Goal: Information Seeking & Learning: Check status

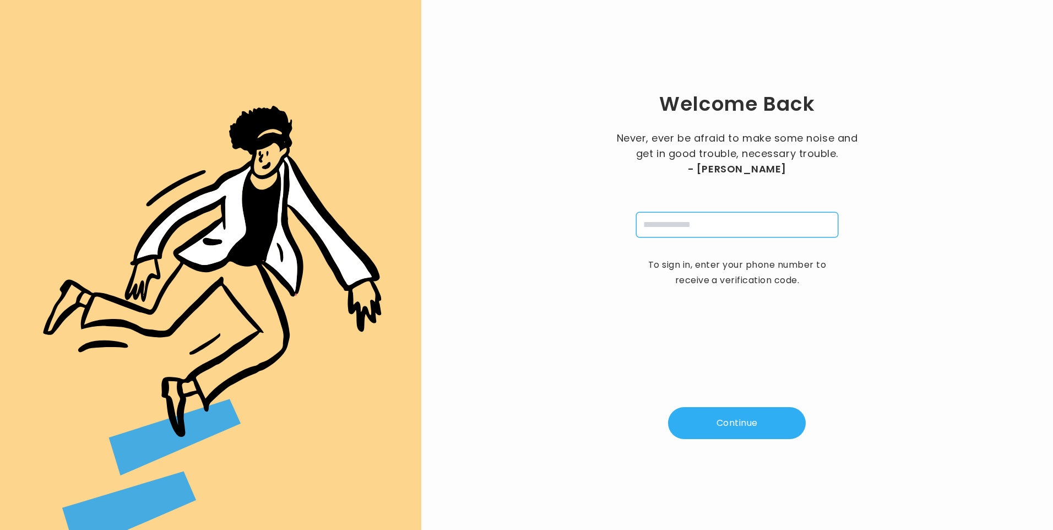
click at [687, 227] on input "tel" at bounding box center [737, 224] width 202 height 25
type input "**********"
click at [732, 432] on button "Continue" at bounding box center [737, 423] width 138 height 32
type input "*"
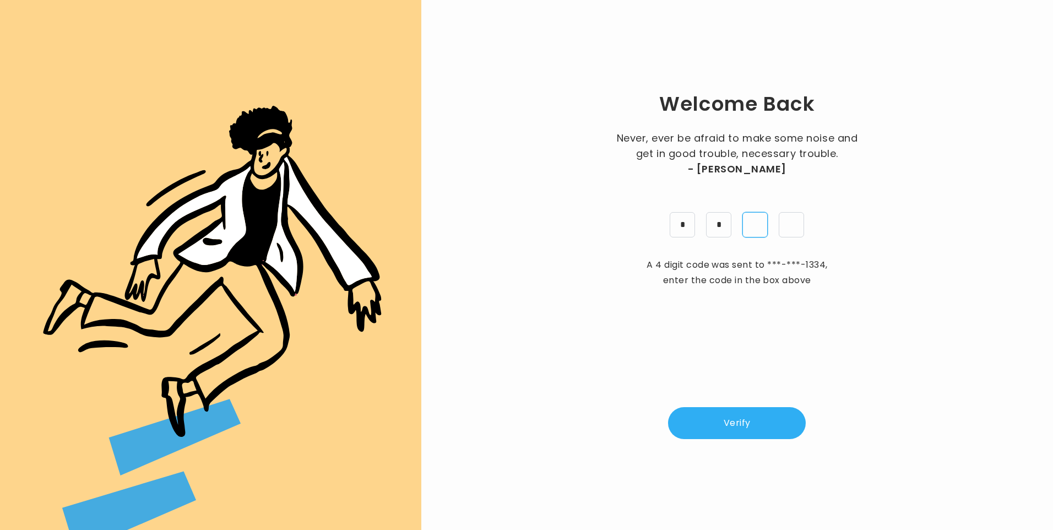
type input "*"
click at [760, 422] on button "Verify" at bounding box center [737, 423] width 138 height 32
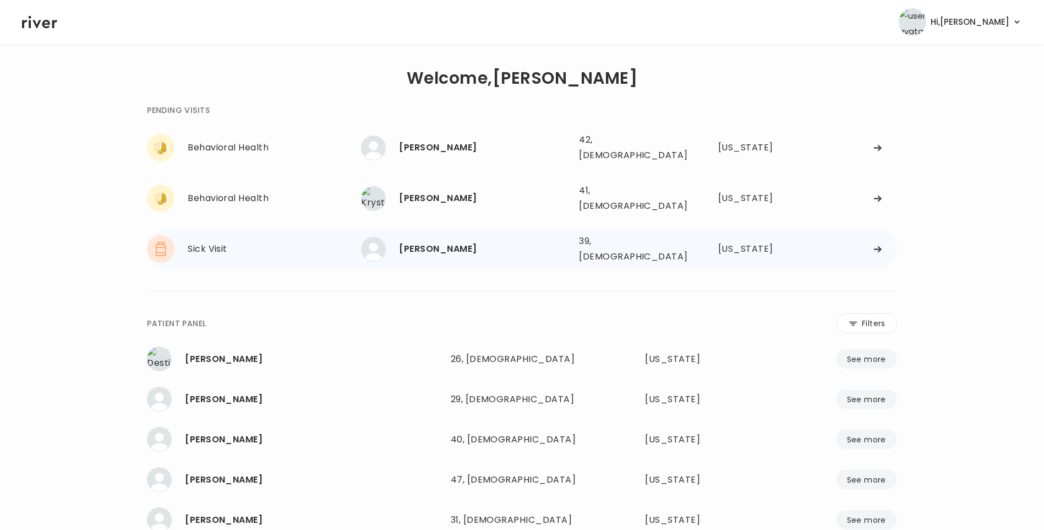
click at [468, 241] on div "Sophia Delgado" at bounding box center [484, 248] width 171 height 15
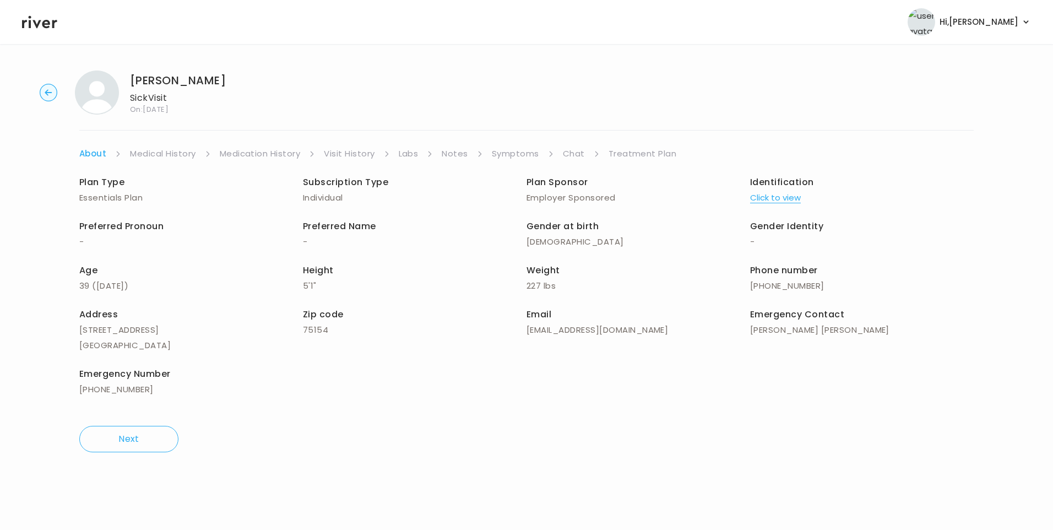
click at [578, 153] on link "Chat" at bounding box center [574, 153] width 22 height 15
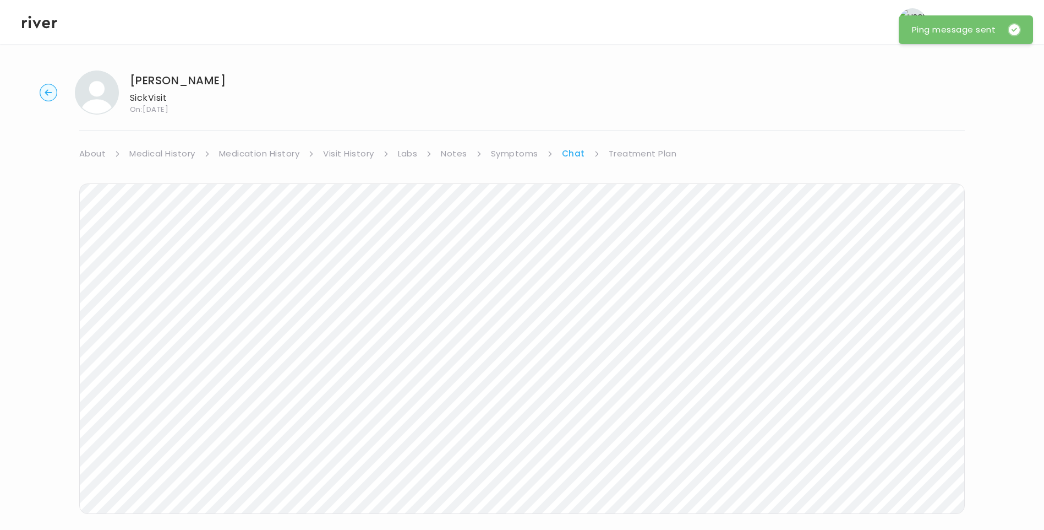
click at [26, 21] on icon at bounding box center [39, 22] width 35 height 13
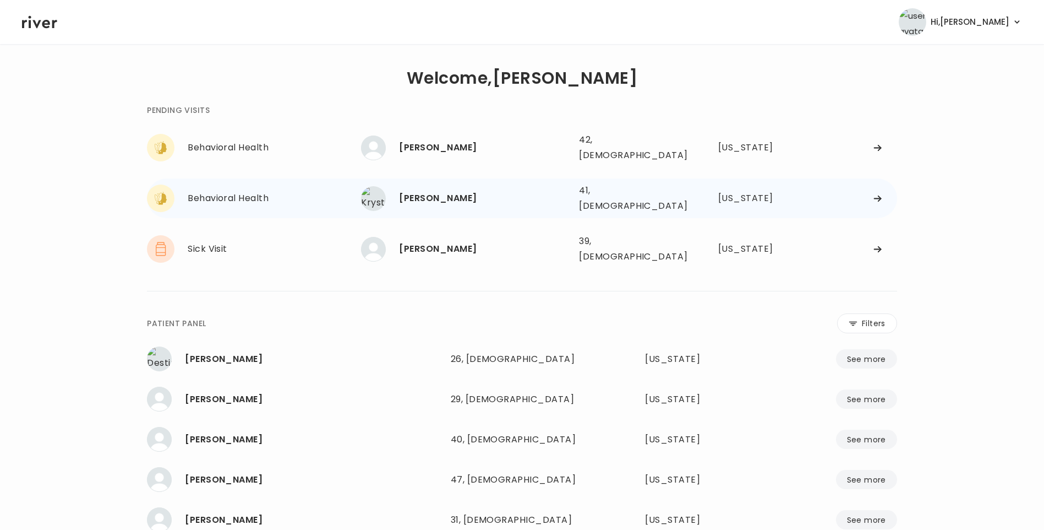
click at [437, 190] on div "Krystal Mathis" at bounding box center [484, 197] width 171 height 15
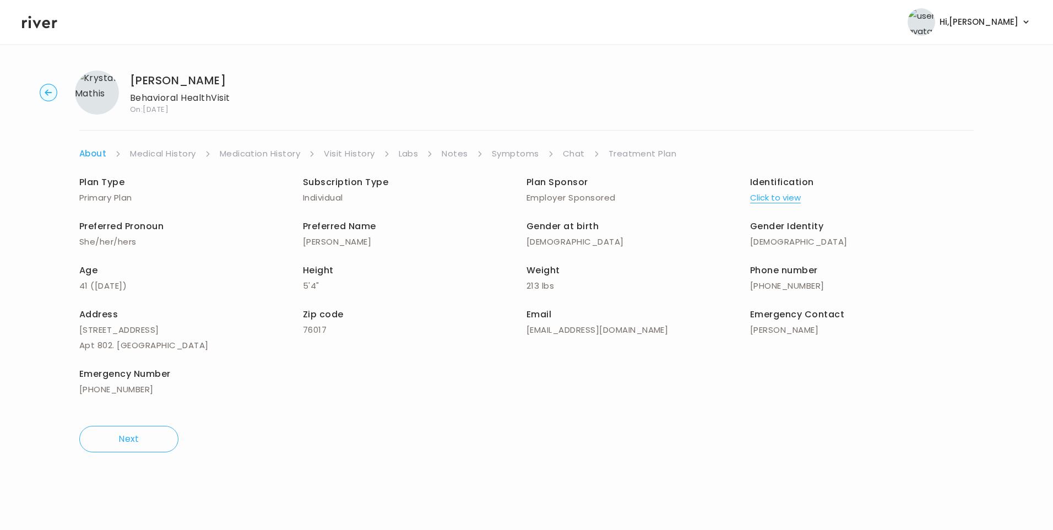
click at [570, 157] on link "Chat" at bounding box center [574, 153] width 22 height 15
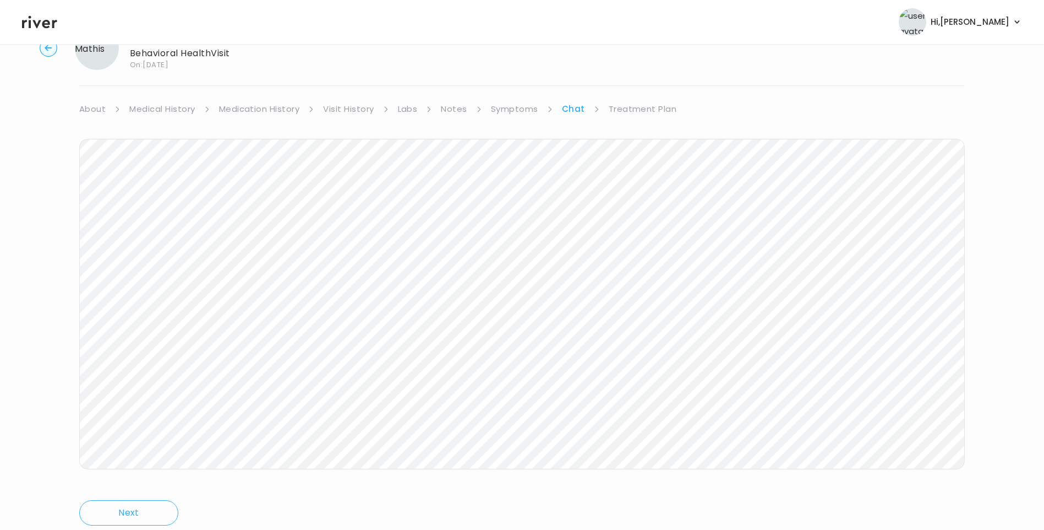
scroll to position [82, 0]
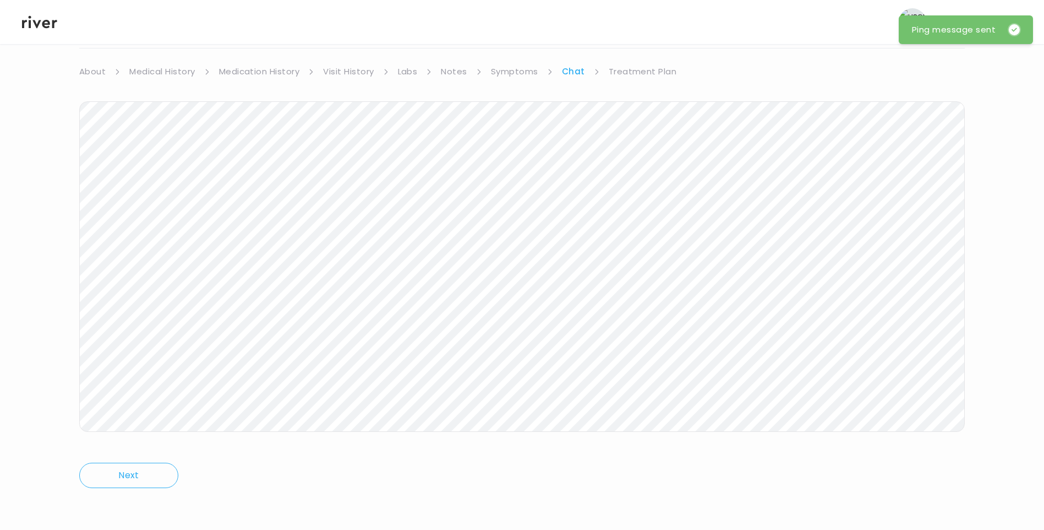
click at [39, 26] on icon at bounding box center [39, 22] width 35 height 17
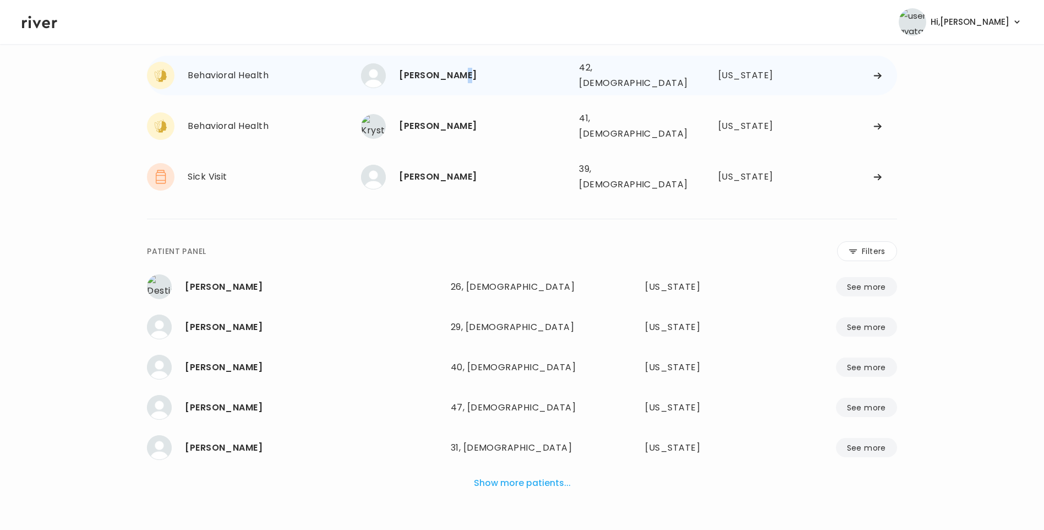
click at [449, 69] on div "Priscilla McCary" at bounding box center [484, 75] width 171 height 15
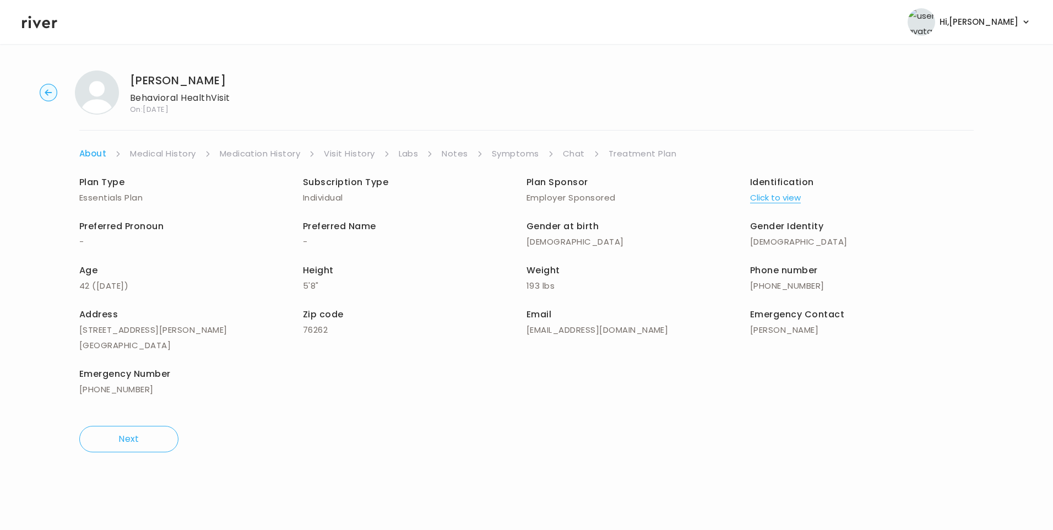
click at [358, 151] on link "Visit History" at bounding box center [349, 153] width 51 height 15
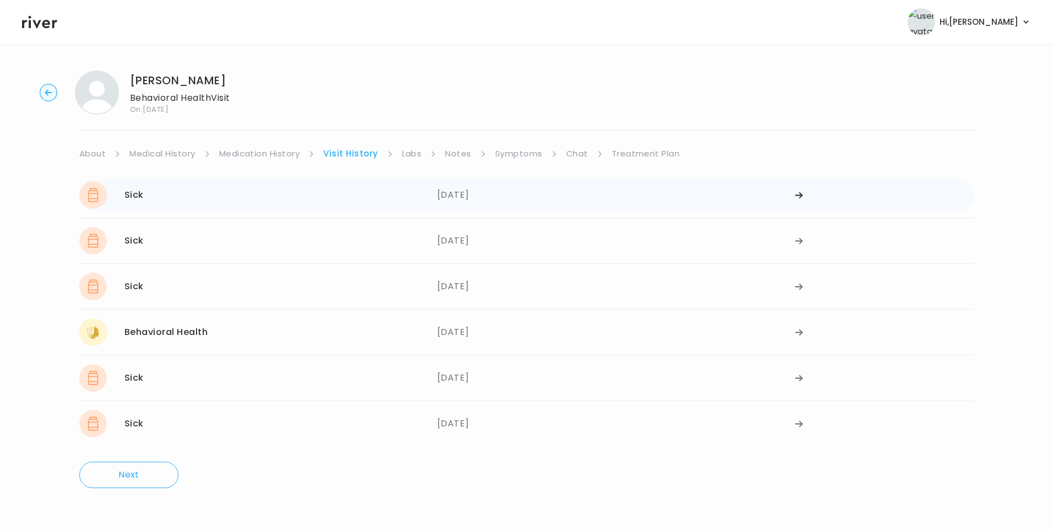
click at [232, 191] on div "Sick 09/20/2025" at bounding box center [258, 195] width 358 height 28
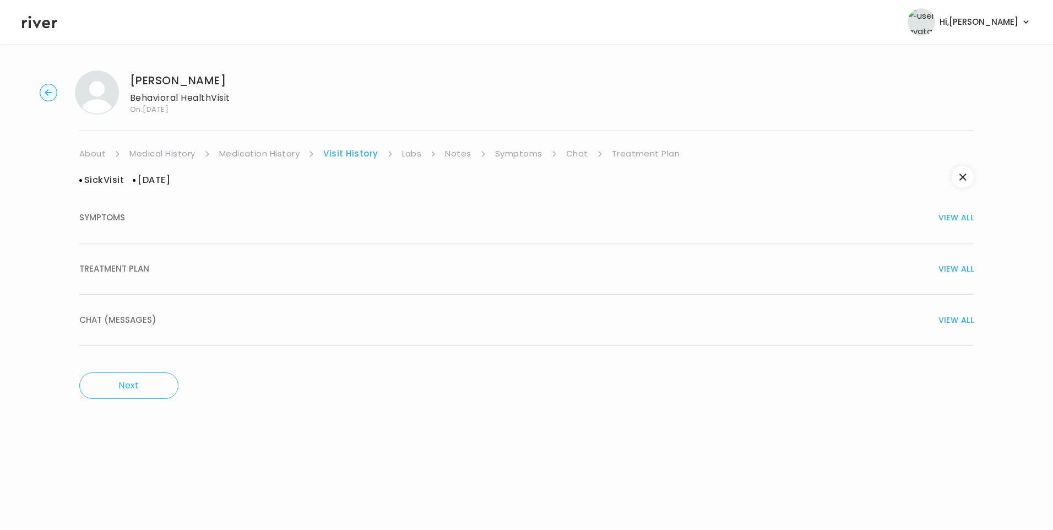
drag, startPoint x: 171, startPoint y: 259, endPoint x: 187, endPoint y: 280, distance: 26.8
click at [172, 259] on button "TREATMENT PLAN VIEW ALL" at bounding box center [526, 268] width 894 height 51
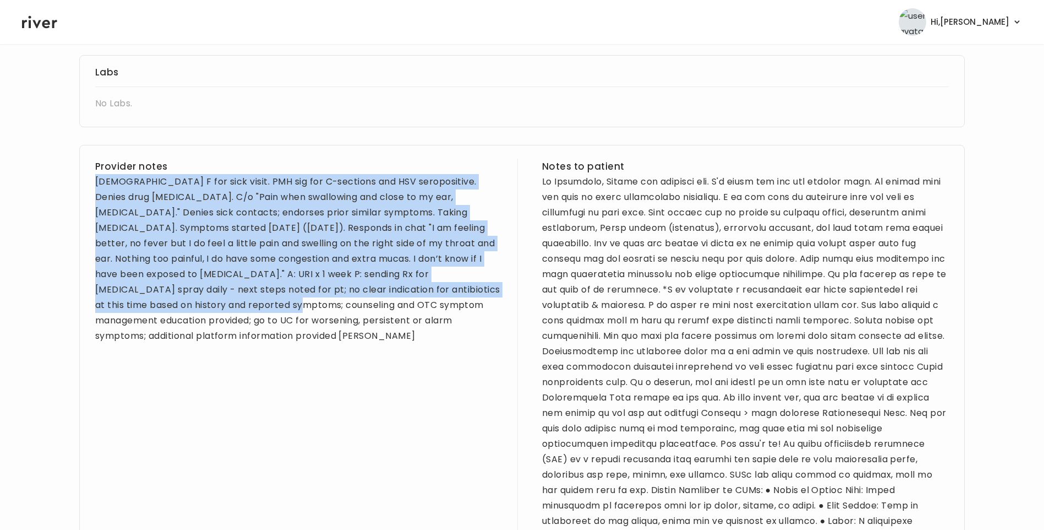
scroll to position [385, 0]
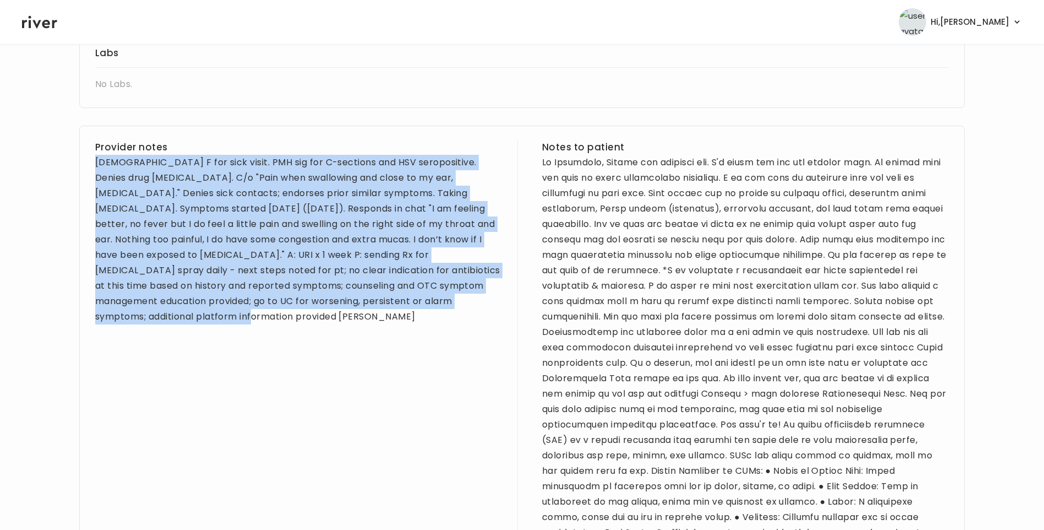
drag, startPoint x: 94, startPoint y: 216, endPoint x: 184, endPoint y: 351, distance: 161.9
drag, startPoint x: 184, startPoint y: 351, endPoint x: 220, endPoint y: 230, distance: 125.6
copy div "42 yo F for sick visit. PMH sig for C-sections and HSV seropositive. Denies dru…"
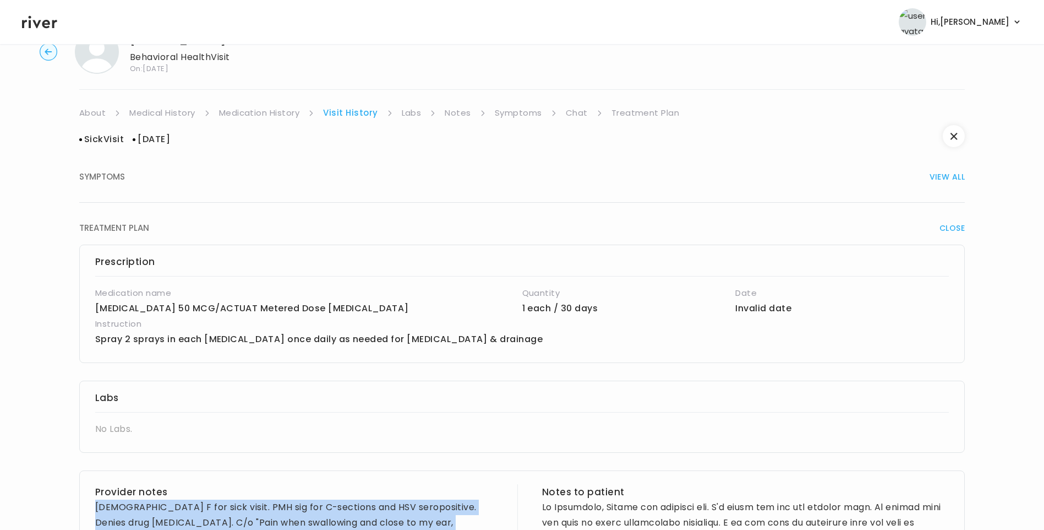
scroll to position [0, 0]
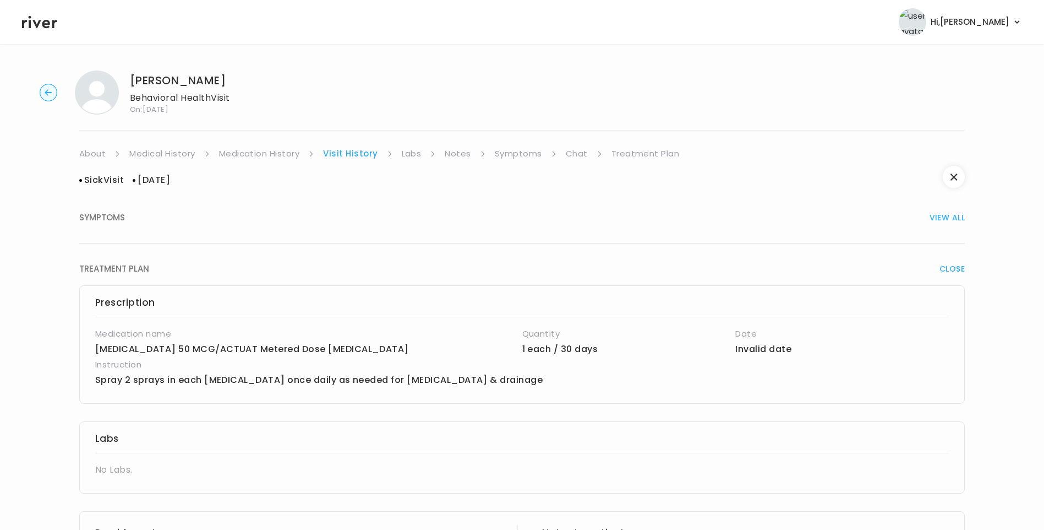
click at [154, 150] on link "Medical History" at bounding box center [162, 153] width 66 height 15
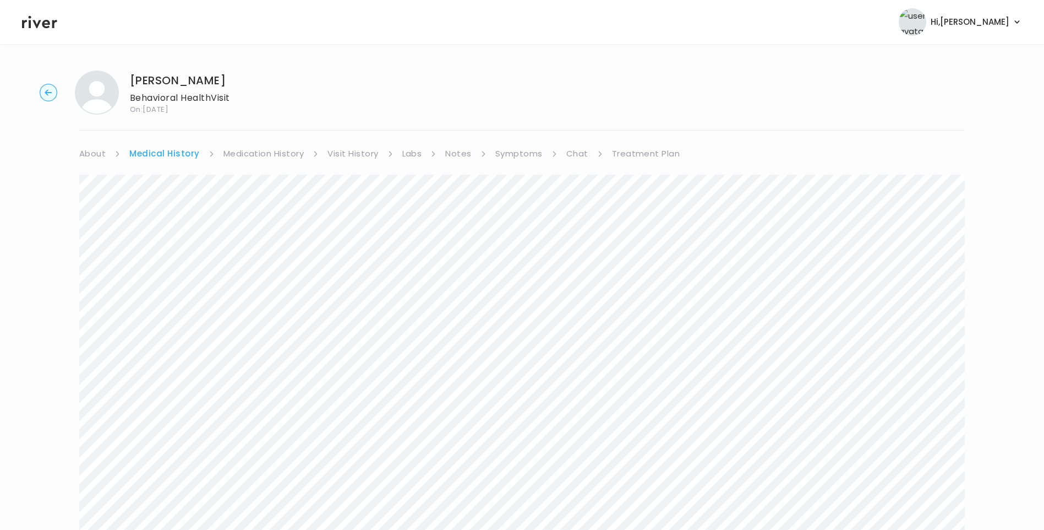
click at [97, 155] on link "About" at bounding box center [92, 153] width 26 height 15
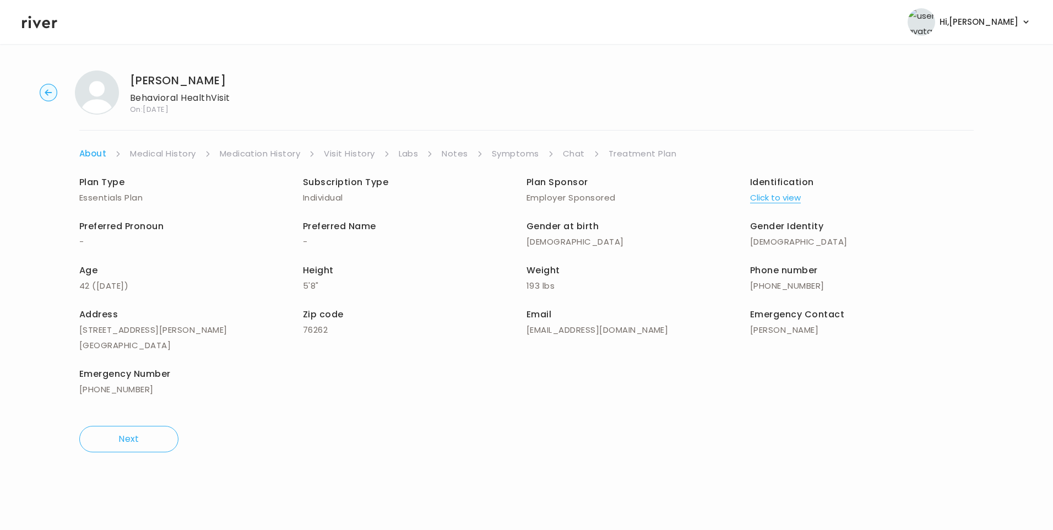
click at [257, 152] on link "Medication History" at bounding box center [260, 153] width 81 height 15
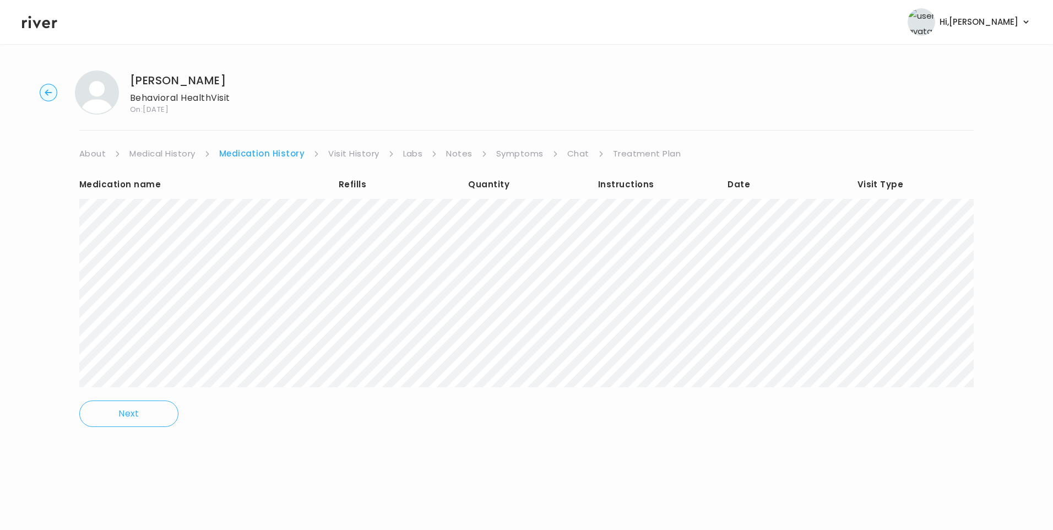
drag, startPoint x: 531, startPoint y: 153, endPoint x: 536, endPoint y: 154, distance: 5.5
click at [531, 154] on link "Symptoms" at bounding box center [519, 153] width 47 height 15
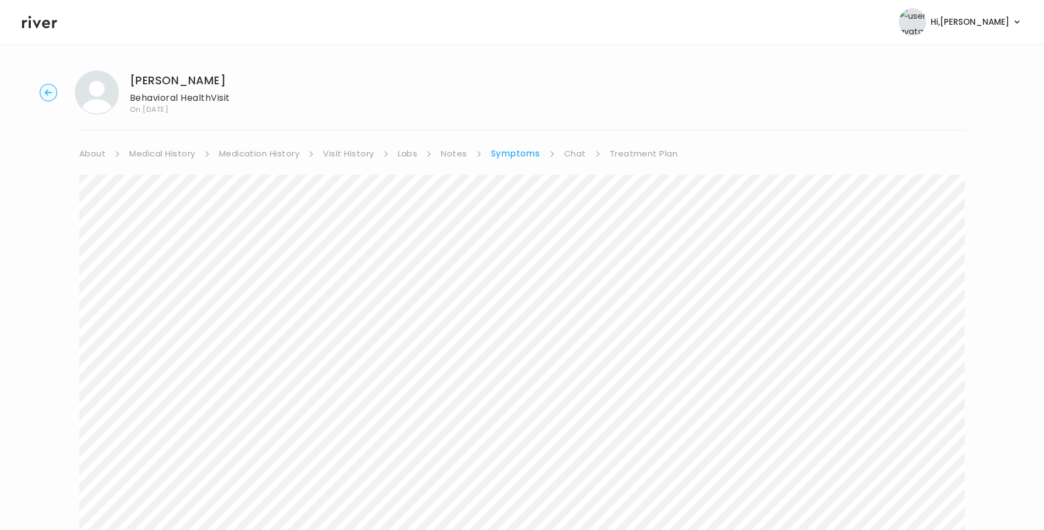
click at [51, 15] on icon at bounding box center [39, 22] width 35 height 17
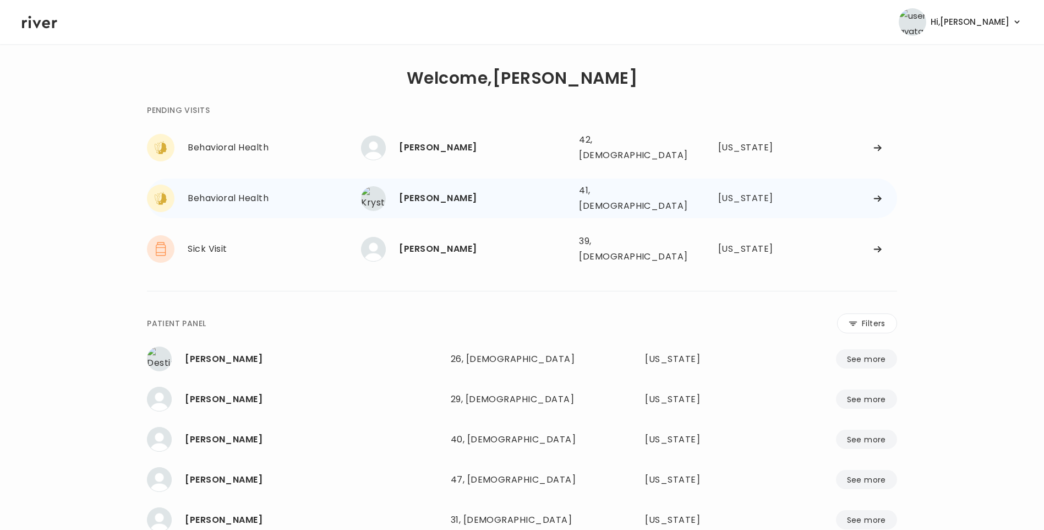
click at [458, 190] on div "Krystal Mathis" at bounding box center [484, 197] width 171 height 15
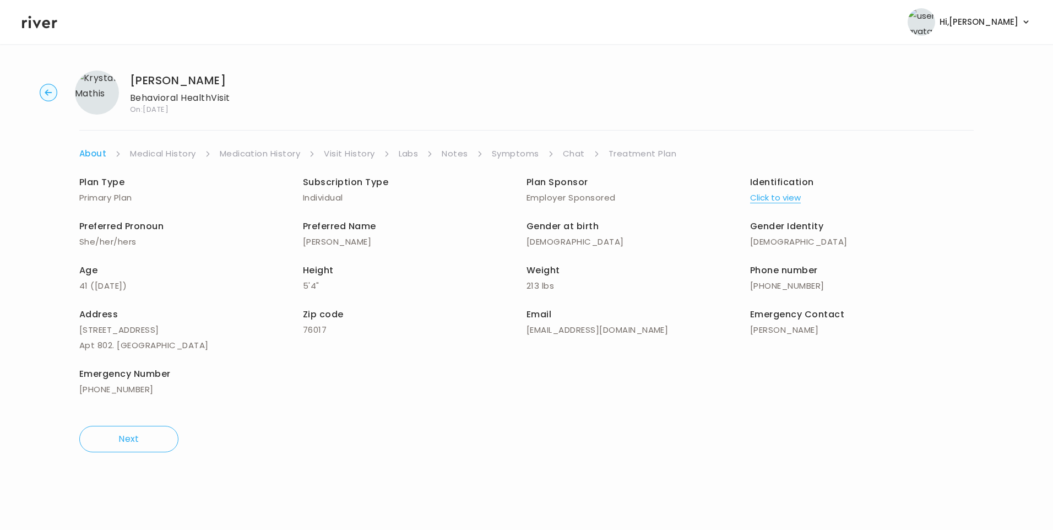
click at [567, 153] on link "Chat" at bounding box center [574, 153] width 22 height 15
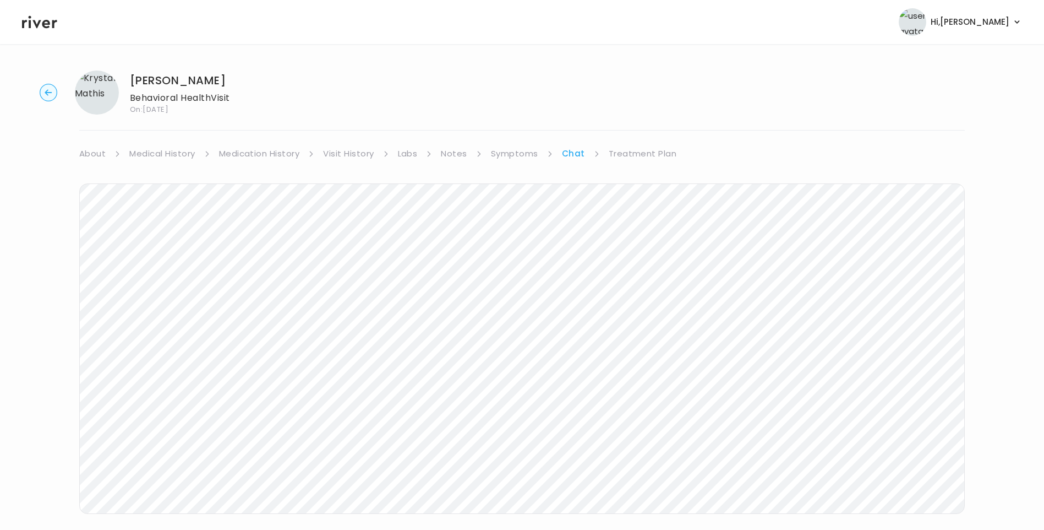
click at [36, 27] on icon at bounding box center [39, 22] width 35 height 17
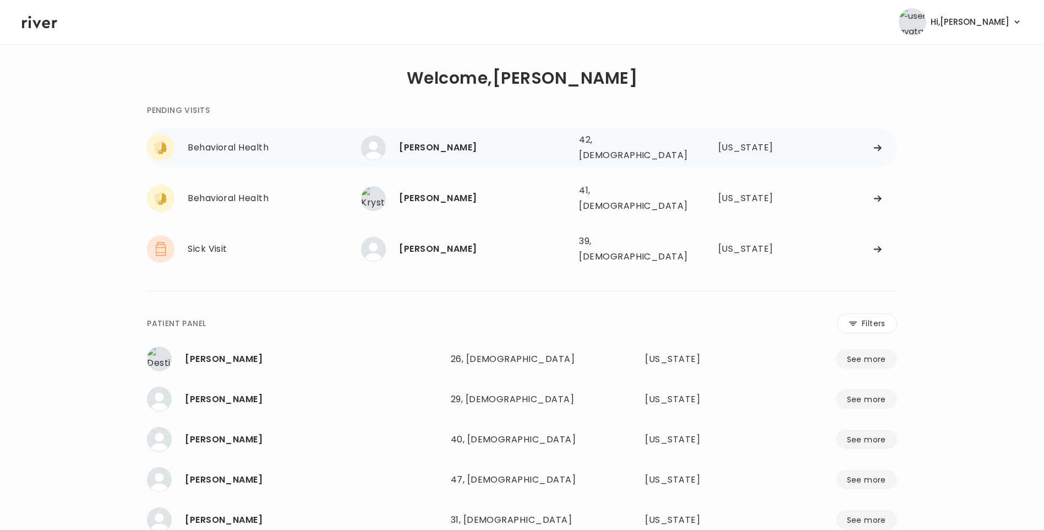
click at [424, 140] on div "Priscilla McCary" at bounding box center [484, 147] width 171 height 15
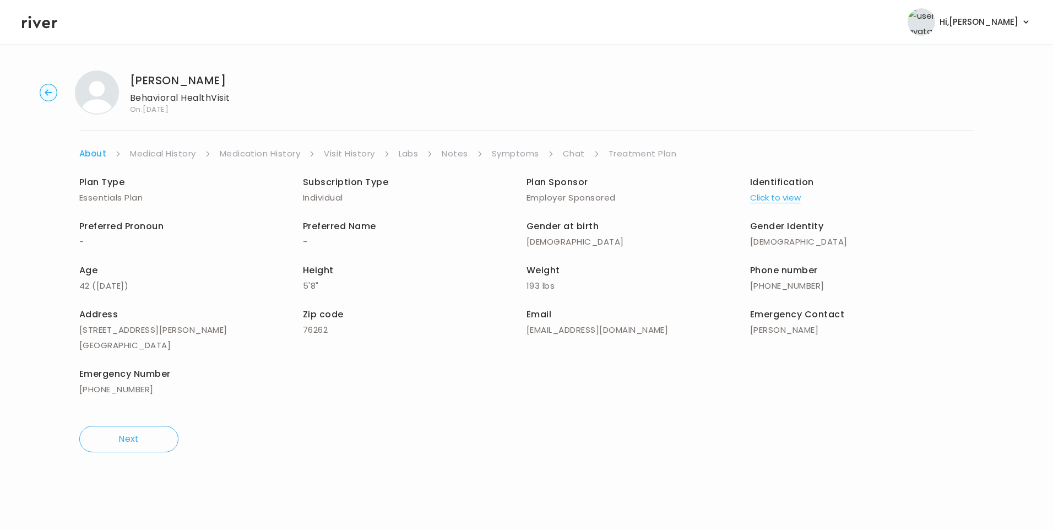
click at [569, 152] on link "Chat" at bounding box center [574, 153] width 22 height 15
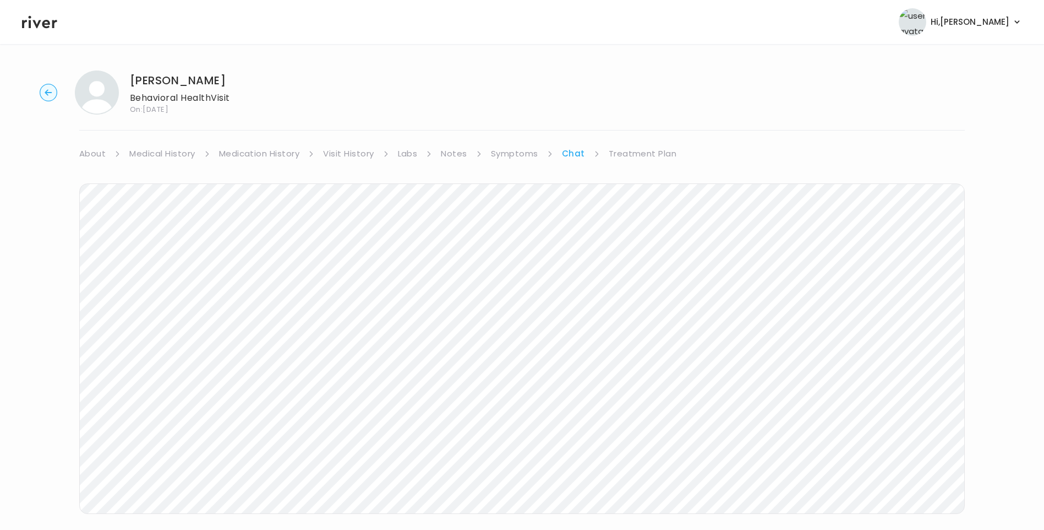
click at [97, 157] on link "About" at bounding box center [92, 153] width 26 height 15
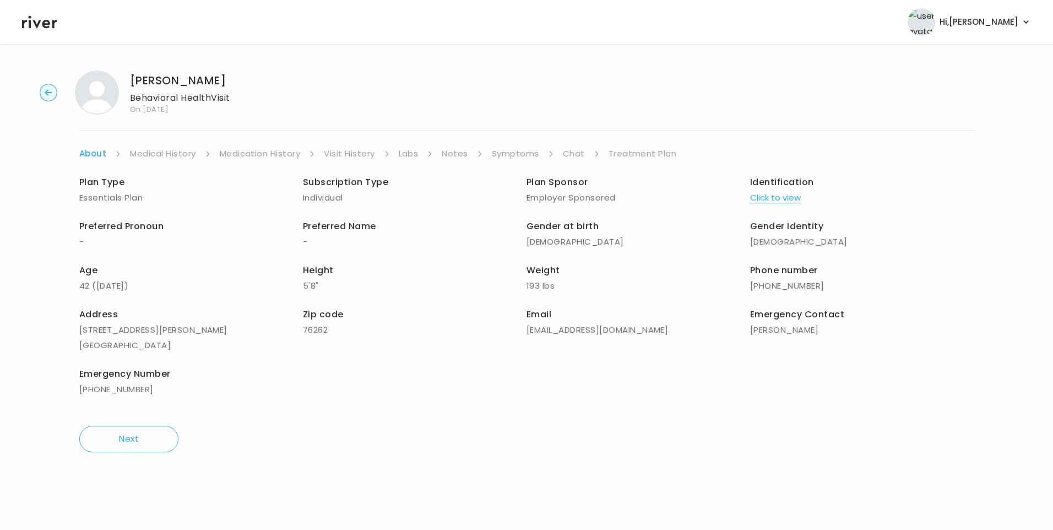
click at [569, 154] on link "Chat" at bounding box center [574, 153] width 22 height 15
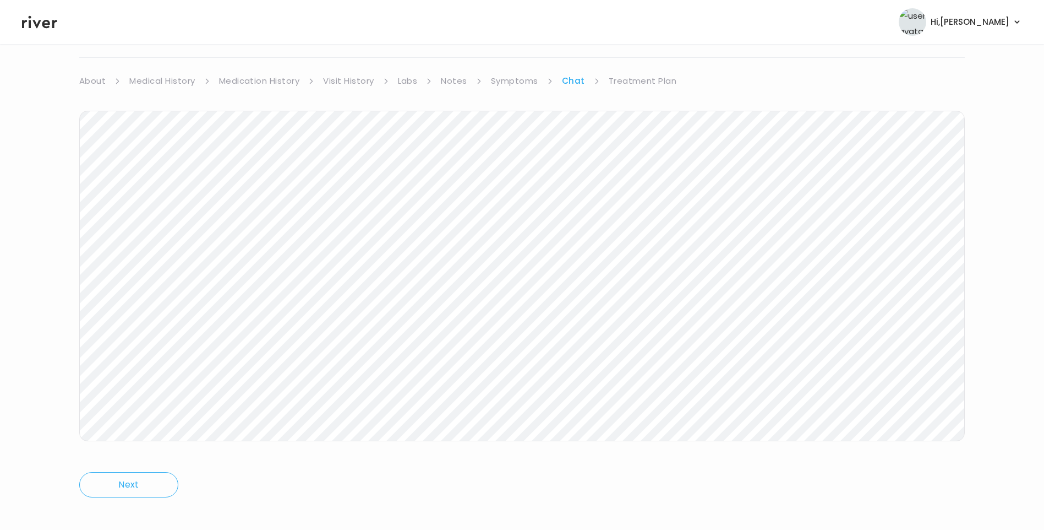
scroll to position [82, 0]
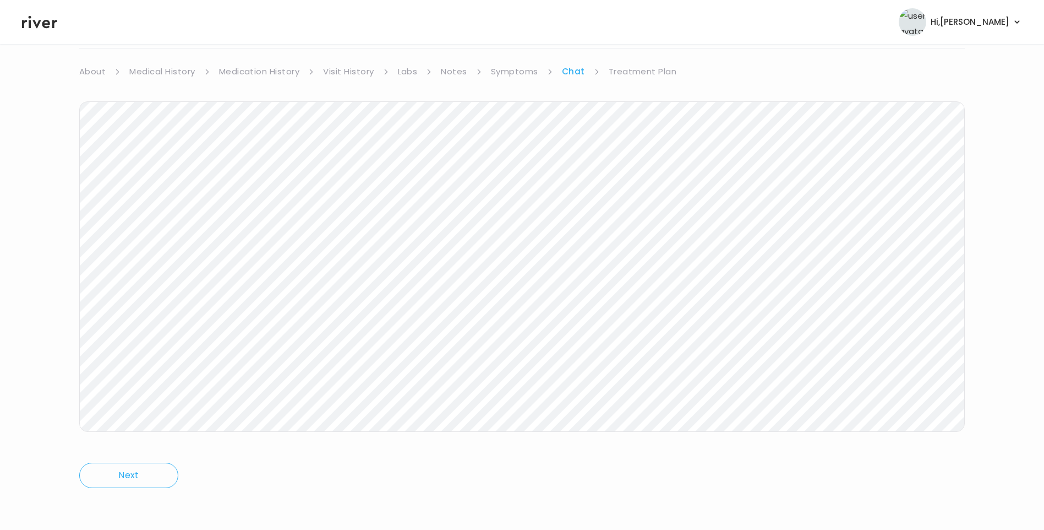
click at [640, 68] on link "Treatment Plan" at bounding box center [643, 71] width 68 height 15
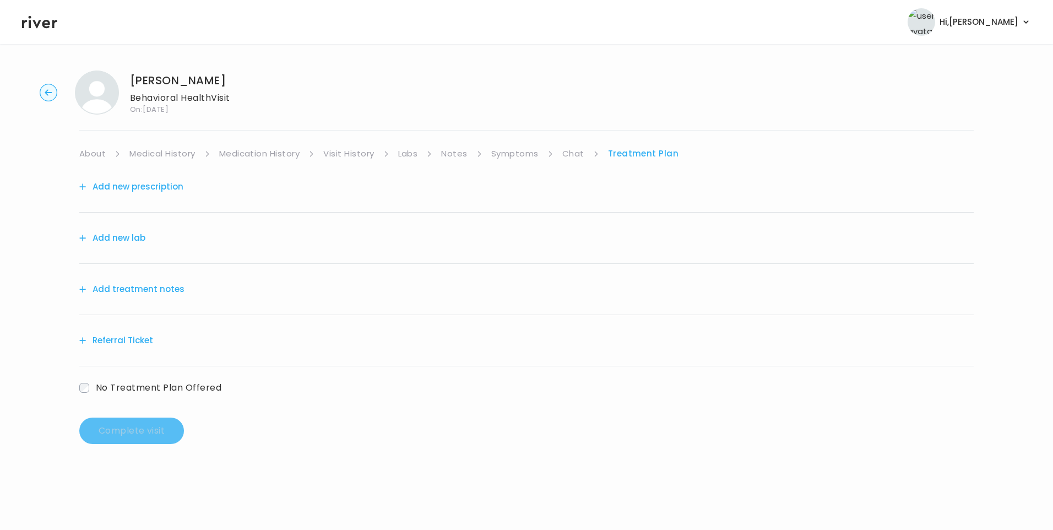
click at [159, 289] on button "Add treatment notes" at bounding box center [131, 288] width 105 height 15
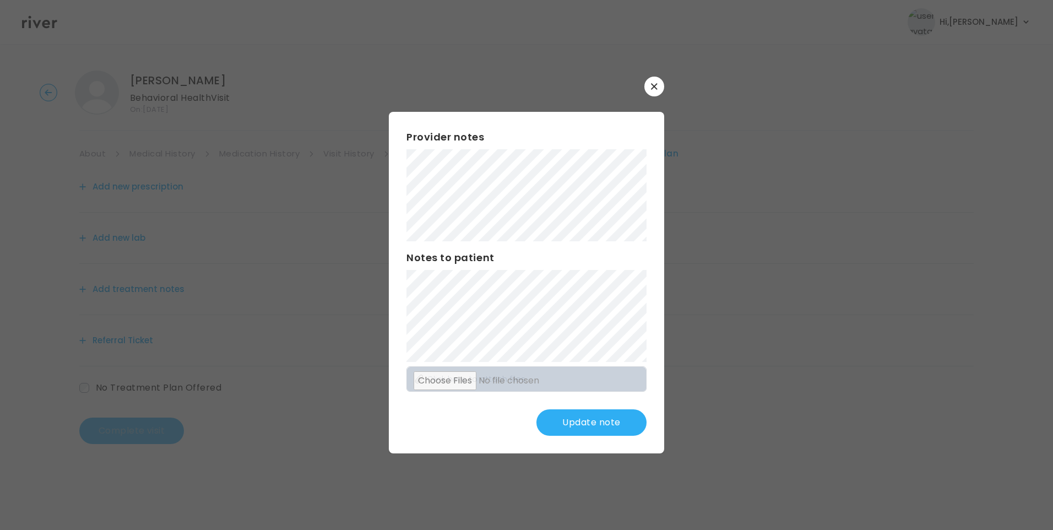
click at [620, 418] on button "Update note" at bounding box center [591, 422] width 110 height 26
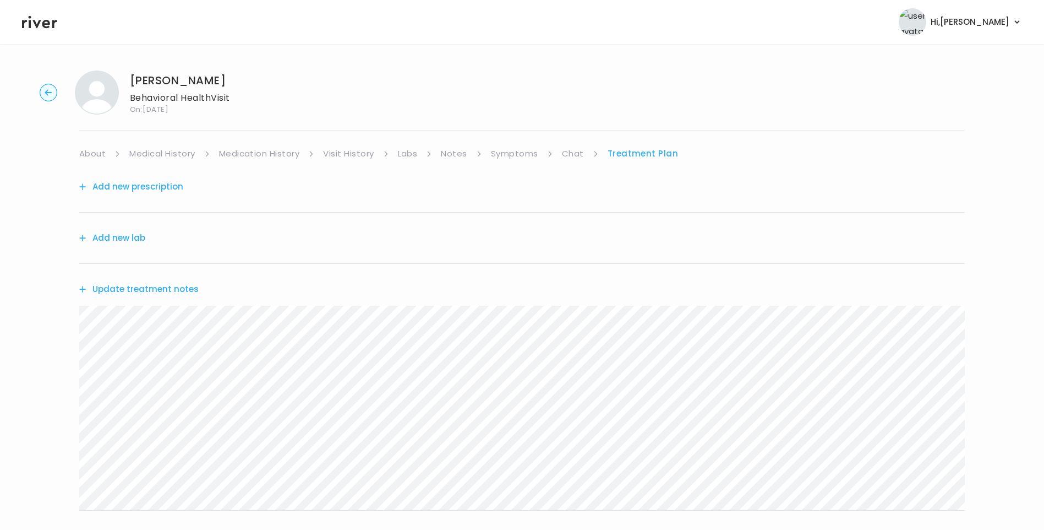
click at [137, 287] on button "Update treatment notes" at bounding box center [138, 288] width 119 height 15
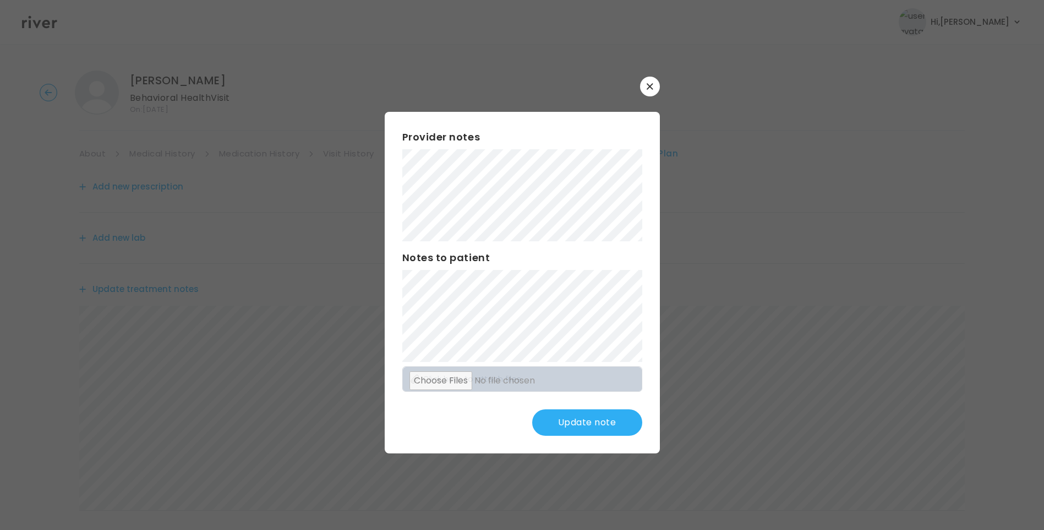
click at [617, 424] on button "Update note" at bounding box center [587, 422] width 110 height 26
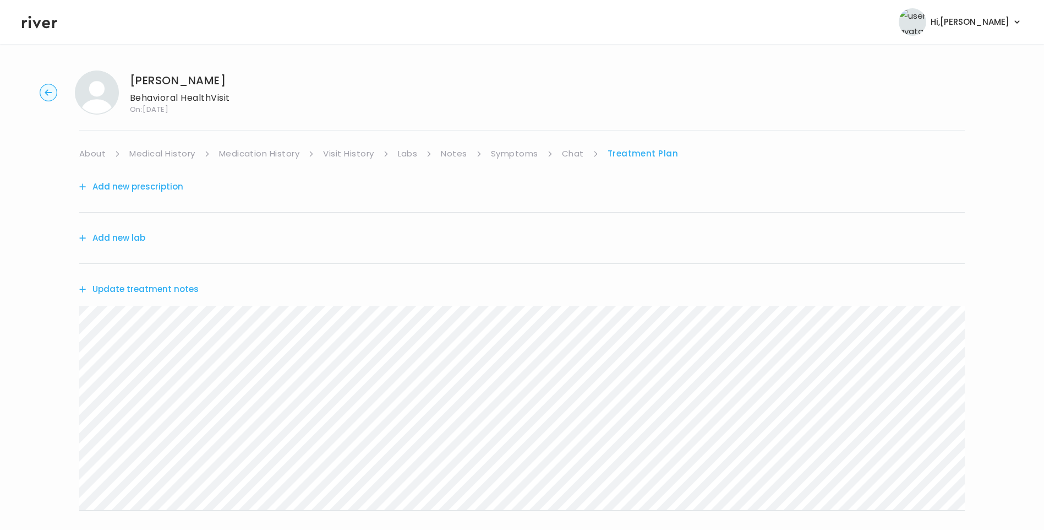
click at [44, 19] on icon at bounding box center [39, 22] width 35 height 17
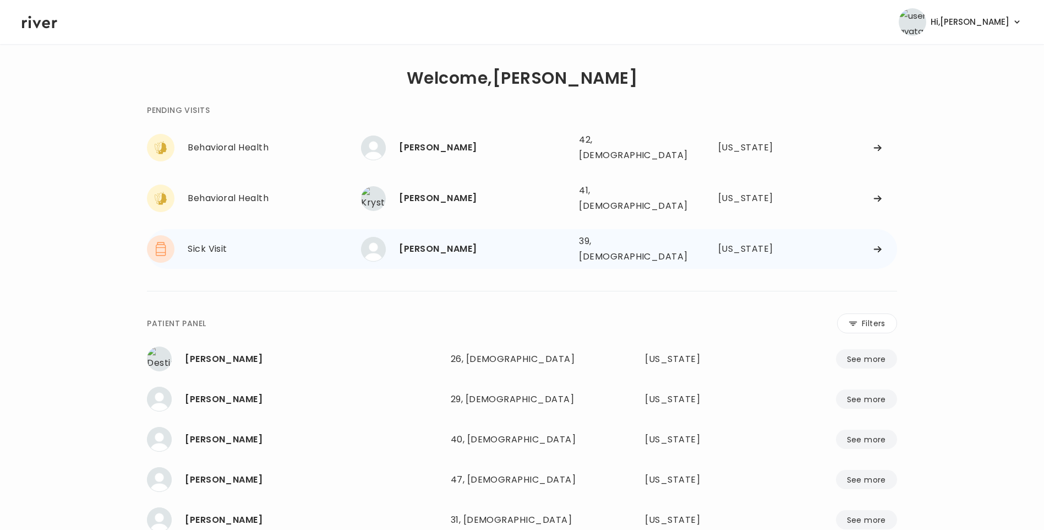
click at [467, 241] on div "Sophia Delgado 39, Female See more" at bounding box center [465, 249] width 209 height 25
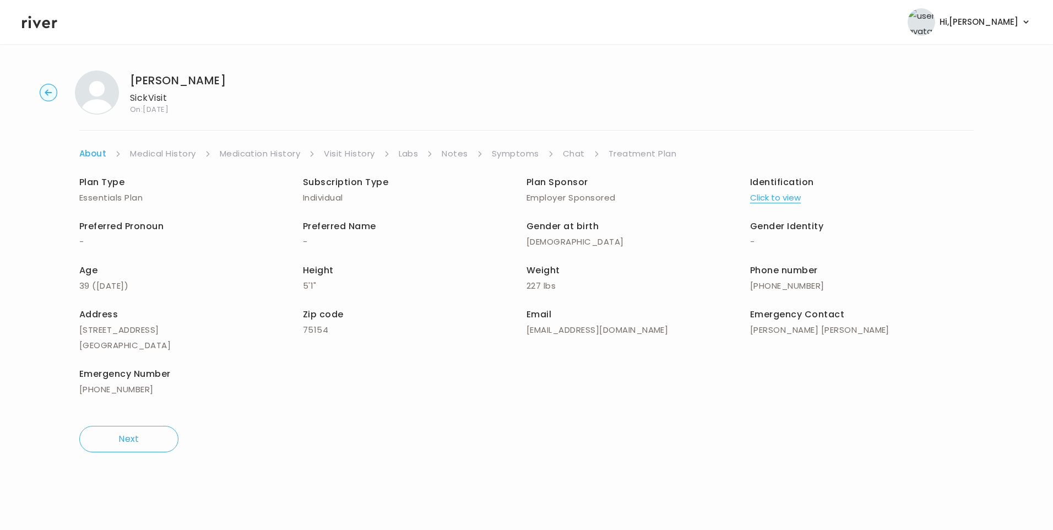
click at [571, 153] on link "Chat" at bounding box center [574, 153] width 22 height 15
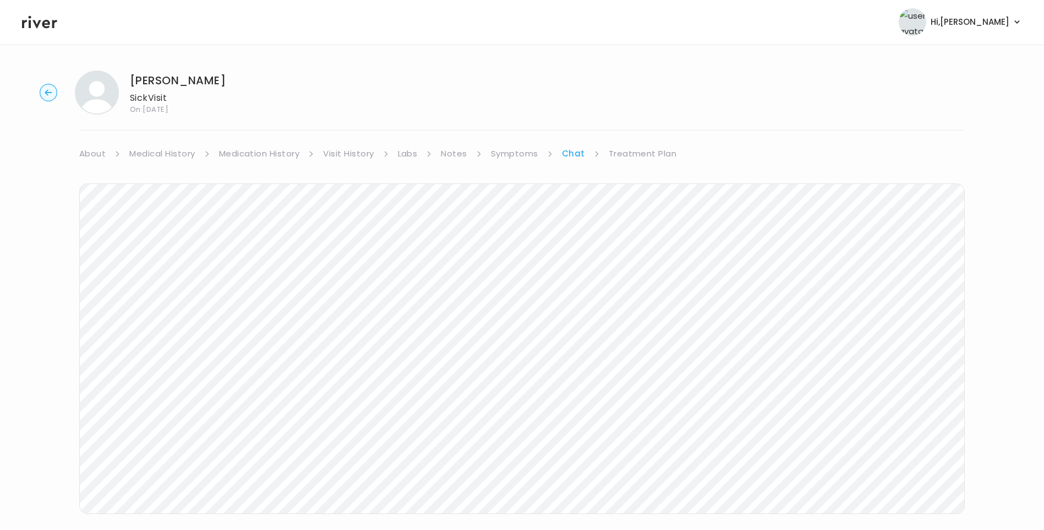
scroll to position [18, 0]
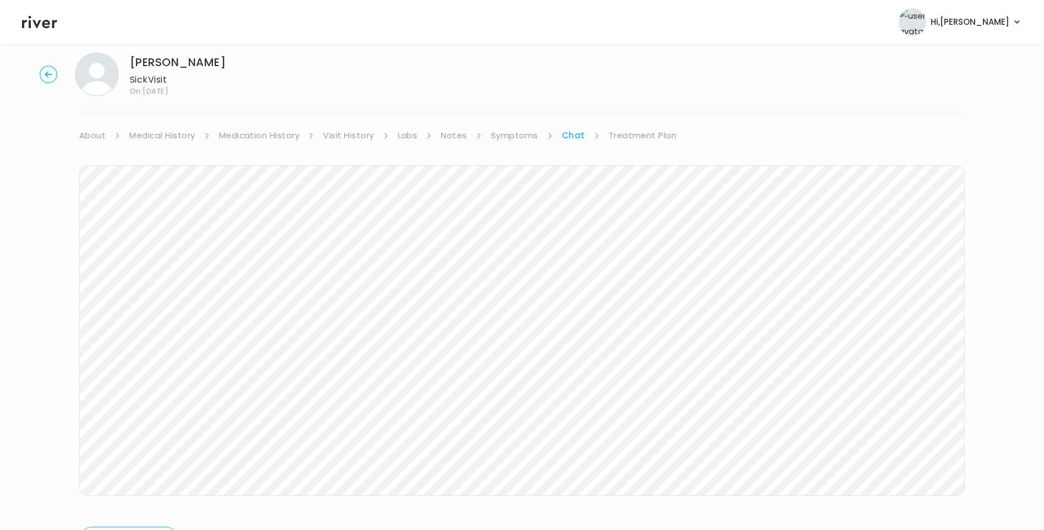
click at [14, 458] on div "Sophia Delgado Sick Visit On: 24 Sep 2025 About Medical History Medication Hist…" at bounding box center [522, 309] width 1044 height 532
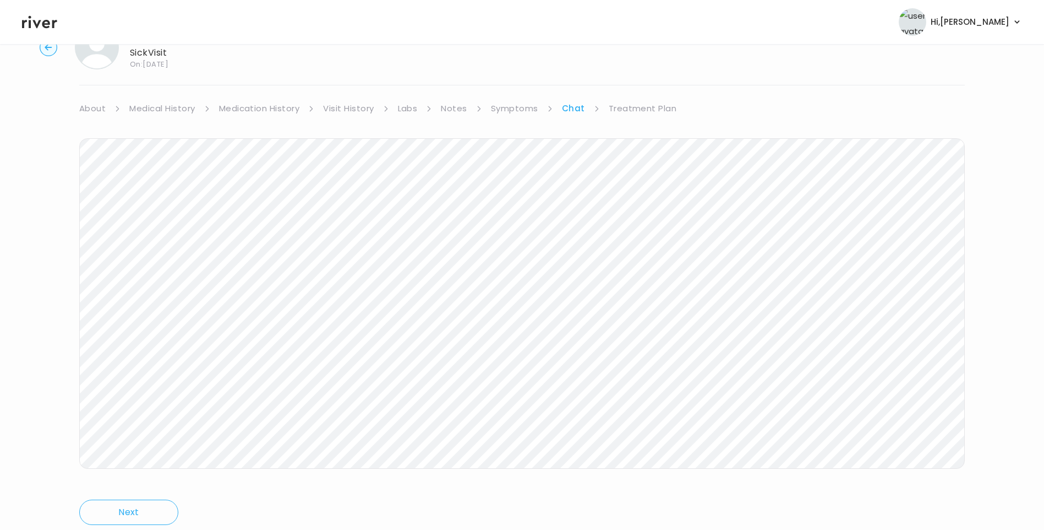
scroll to position [82, 0]
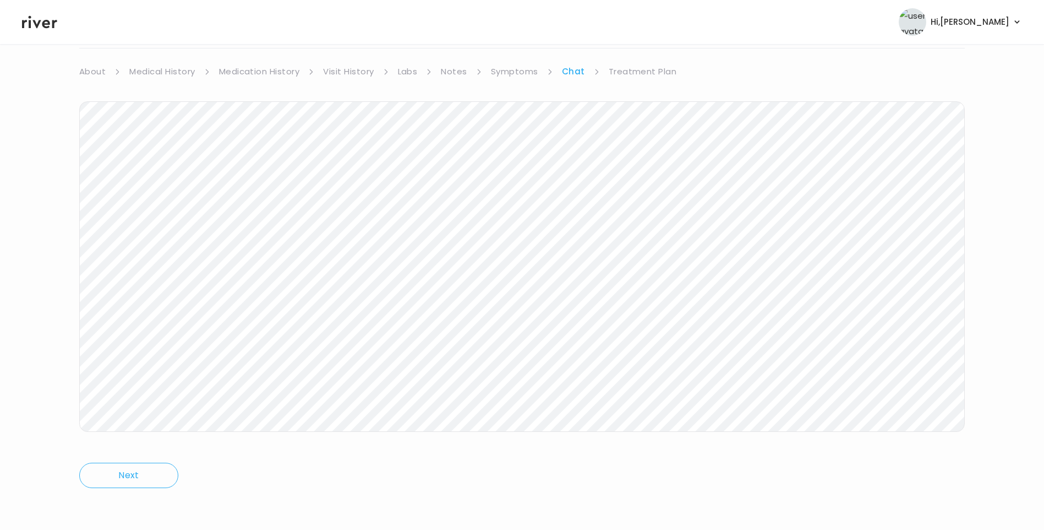
click at [43, 23] on icon at bounding box center [39, 22] width 35 height 13
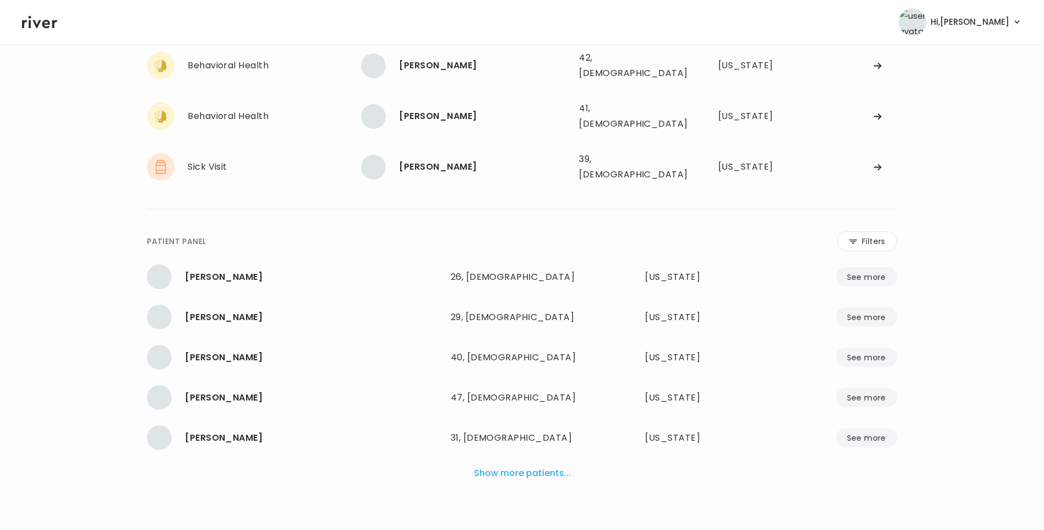
scroll to position [72, 0]
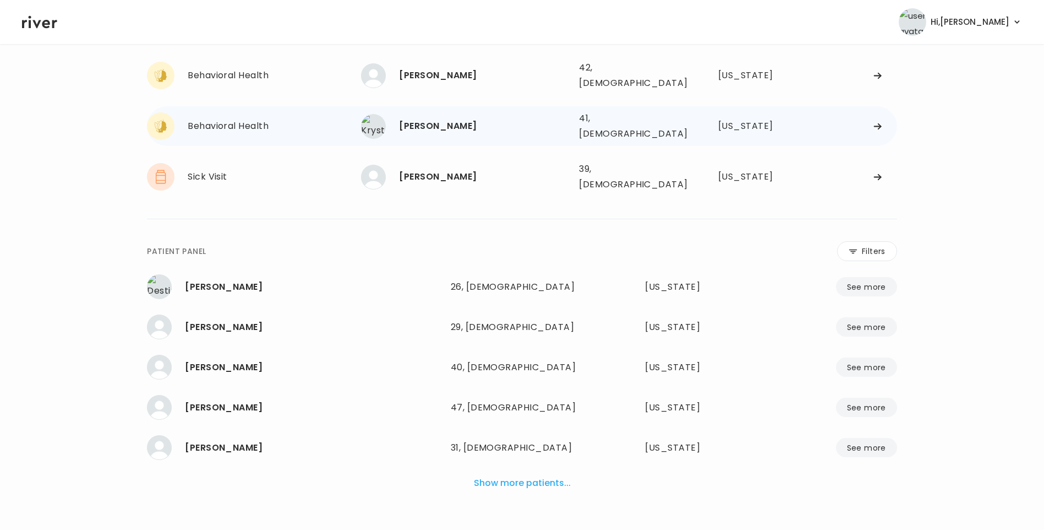
click at [453, 124] on div "Krystal Mathis" at bounding box center [484, 125] width 171 height 15
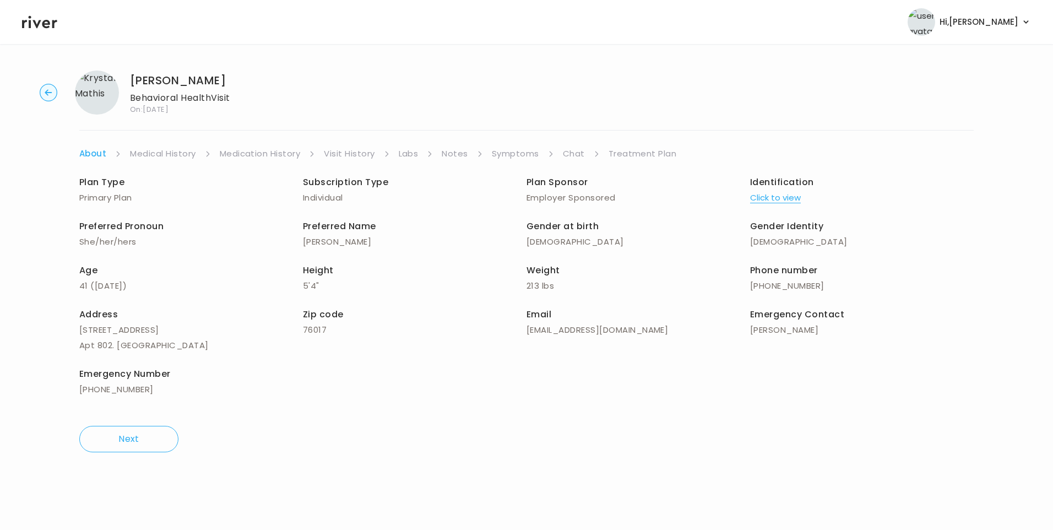
click at [571, 154] on link "Chat" at bounding box center [574, 153] width 22 height 15
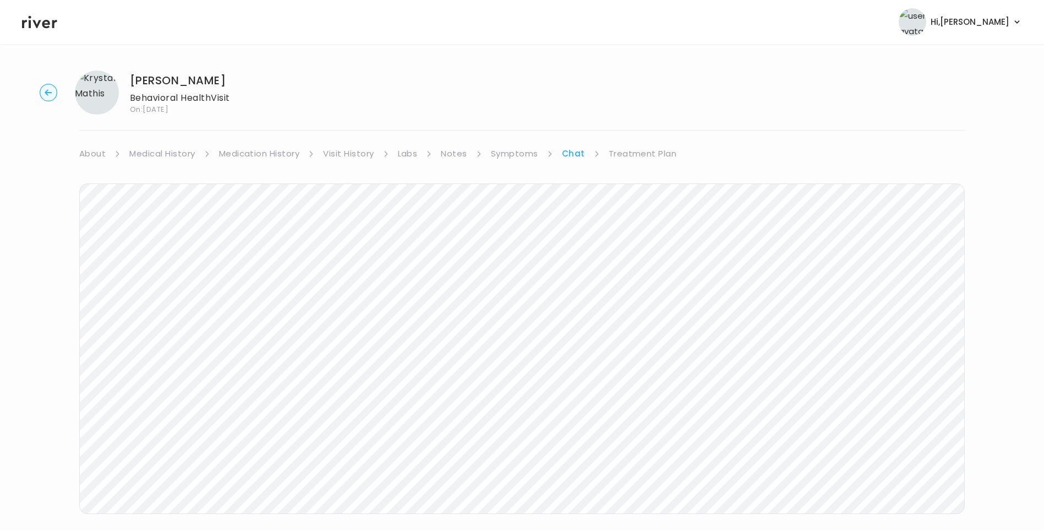
click at [47, 26] on icon at bounding box center [39, 22] width 35 height 17
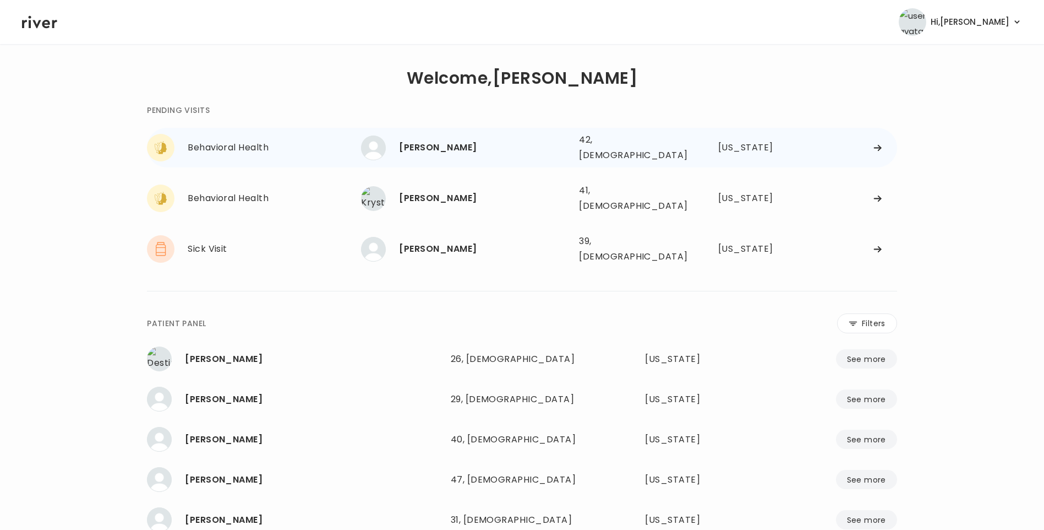
click at [461, 144] on div "[PERSON_NAME]" at bounding box center [484, 147] width 171 height 15
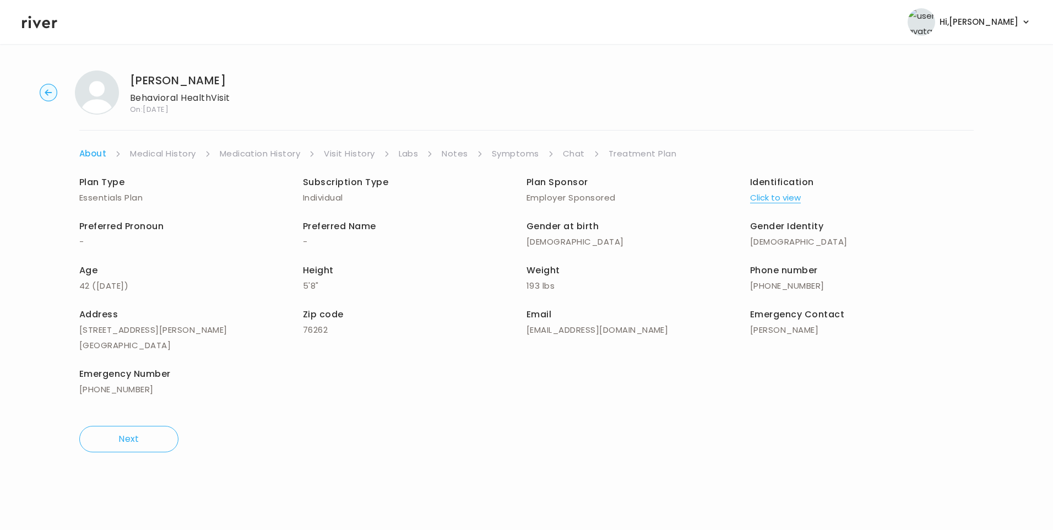
click at [579, 156] on link "Chat" at bounding box center [574, 153] width 22 height 15
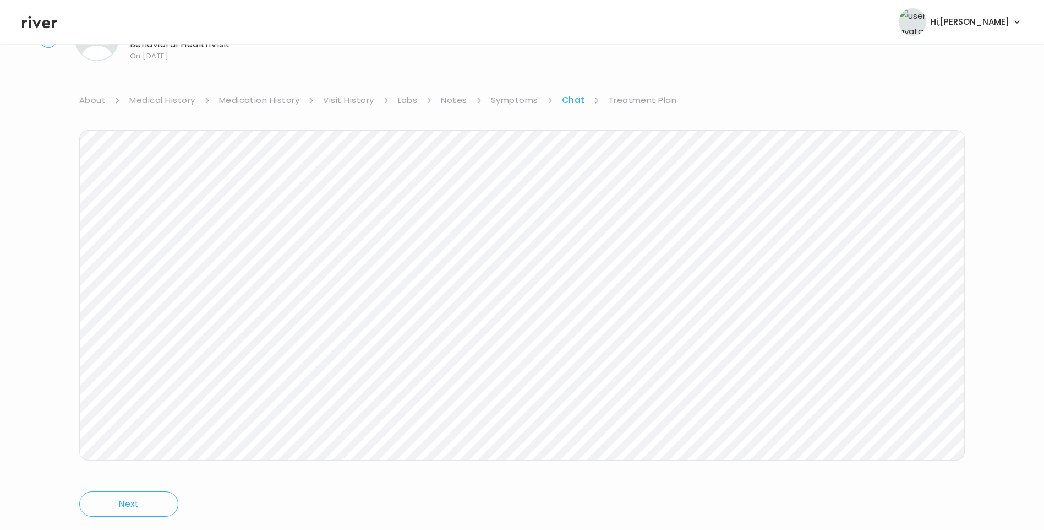
scroll to position [82, 0]
click at [641, 65] on link "Treatment Plan" at bounding box center [643, 71] width 68 height 15
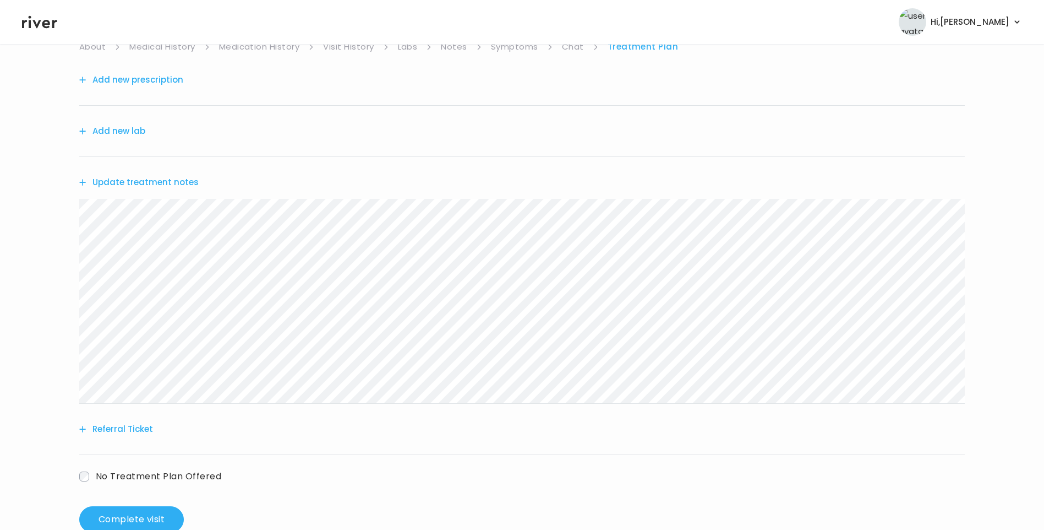
scroll to position [136, 0]
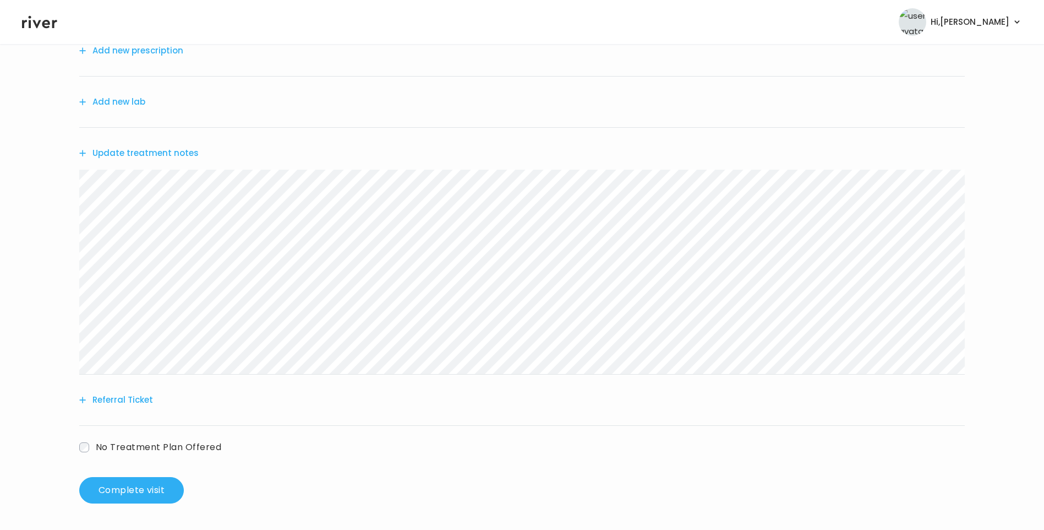
click at [156, 152] on button "Update treatment notes" at bounding box center [138, 152] width 119 height 15
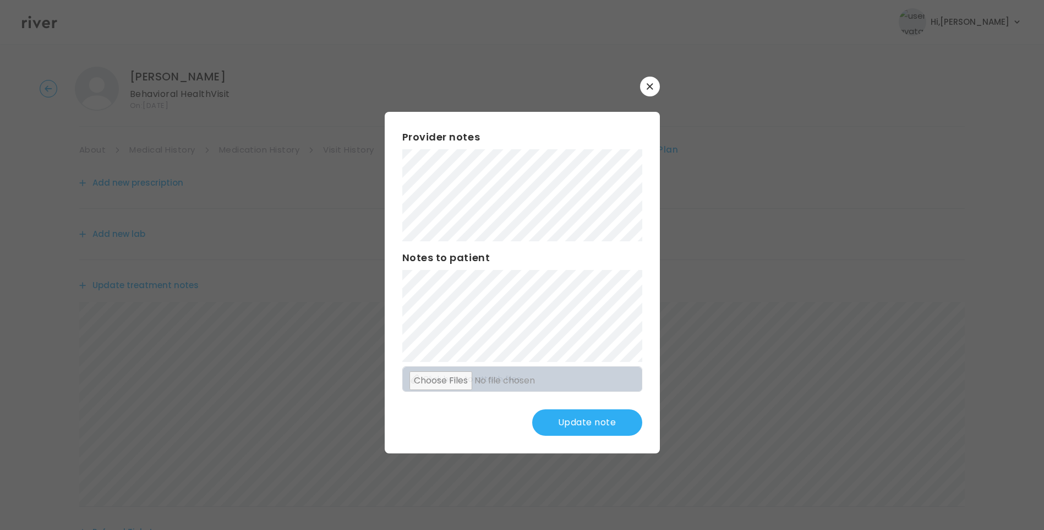
scroll to position [0, 0]
click at [586, 425] on button "Update note" at bounding box center [587, 422] width 110 height 26
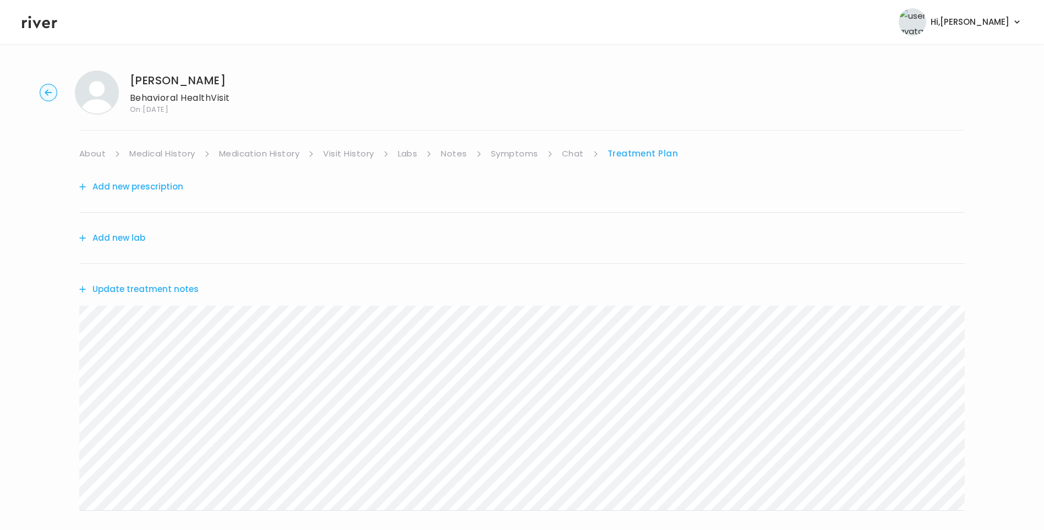
click at [38, 23] on icon at bounding box center [39, 22] width 35 height 17
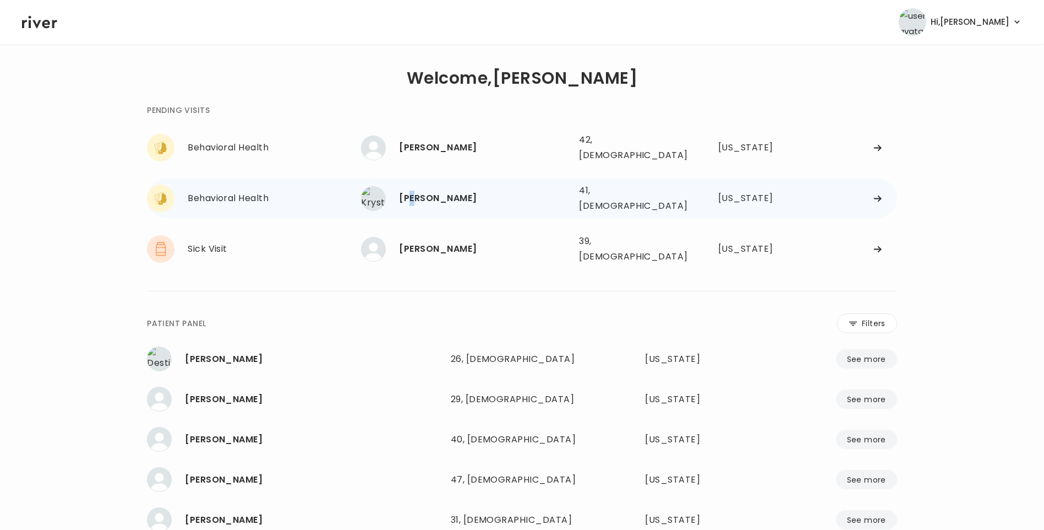
click at [413, 195] on div "[PERSON_NAME]" at bounding box center [484, 197] width 171 height 15
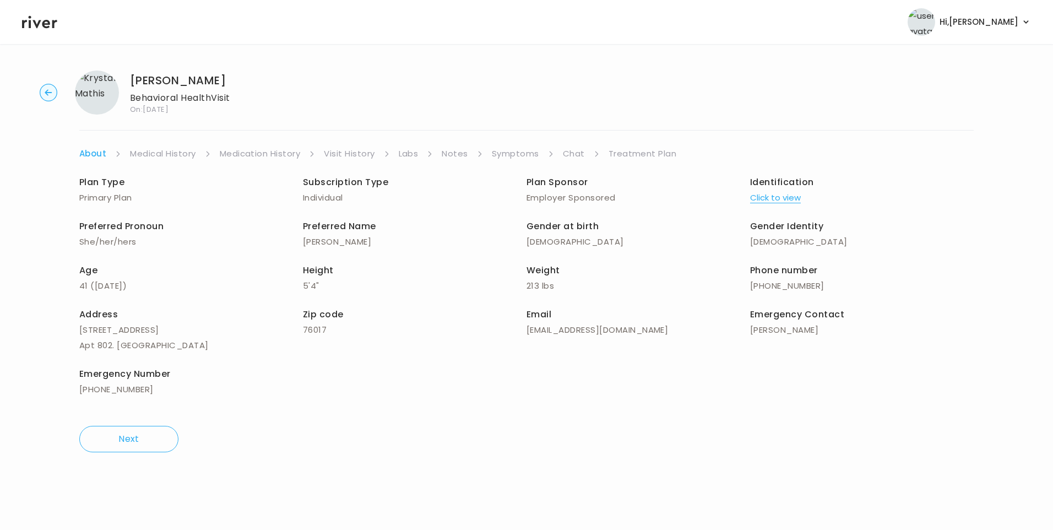
click at [568, 155] on link "Chat" at bounding box center [574, 153] width 22 height 15
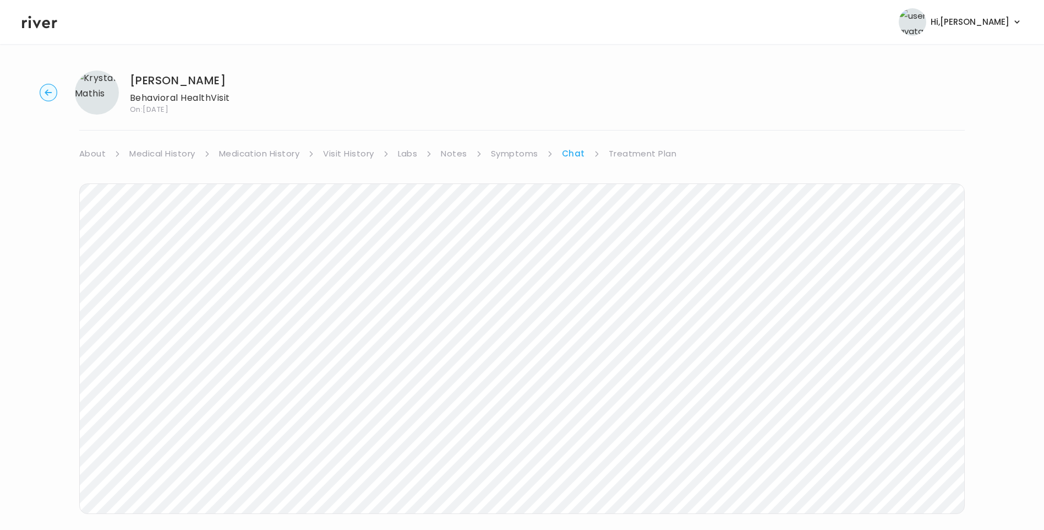
click at [649, 152] on link "Treatment Plan" at bounding box center [643, 153] width 68 height 15
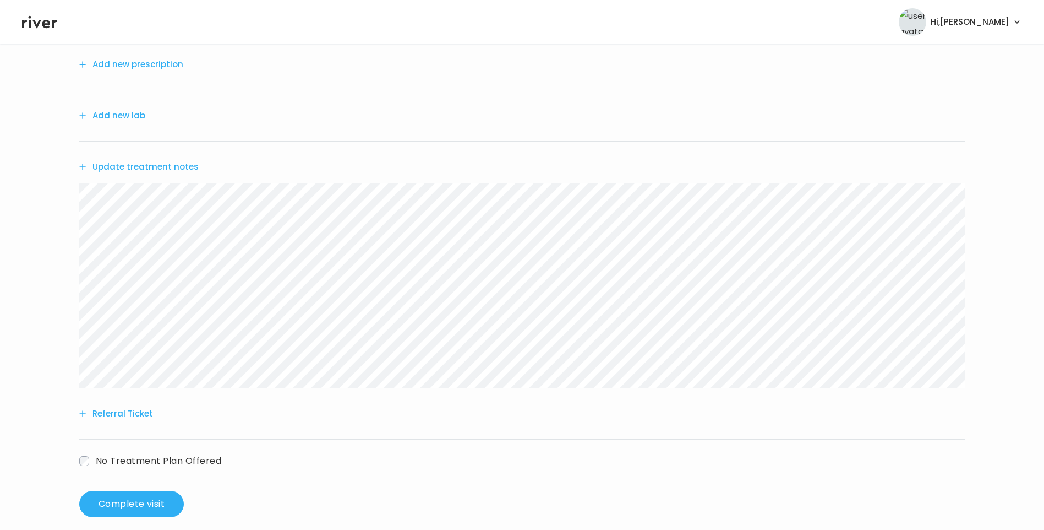
scroll to position [136, 0]
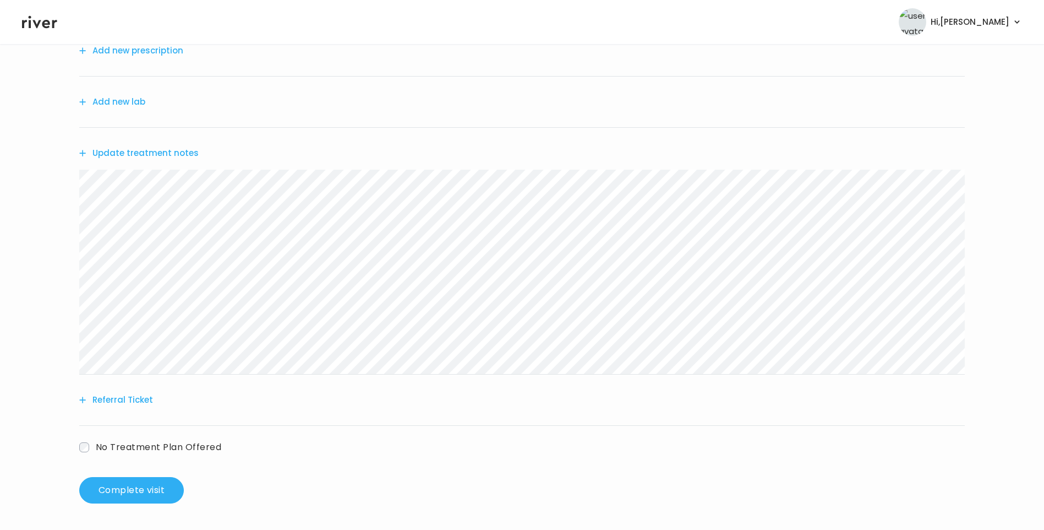
click at [50, 28] on icon at bounding box center [39, 22] width 35 height 17
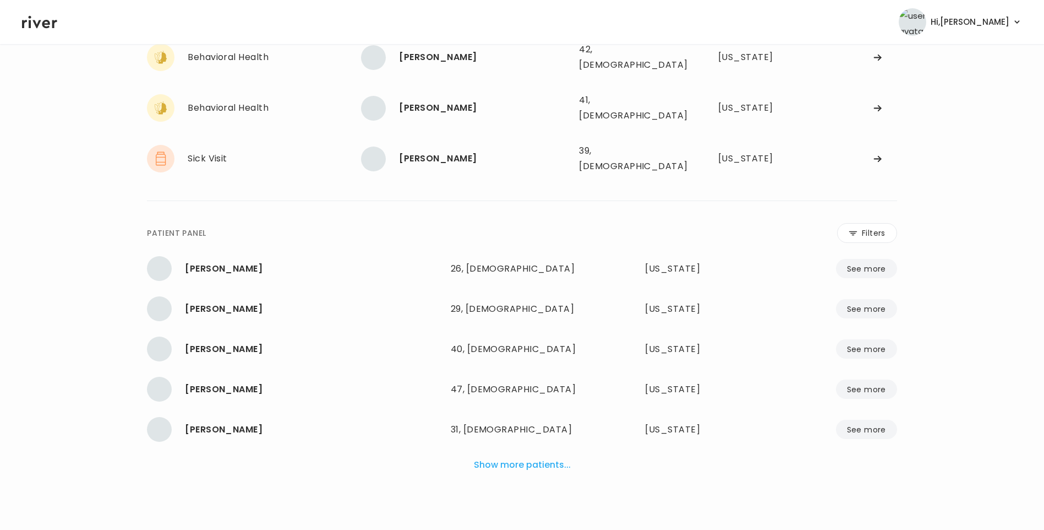
scroll to position [72, 0]
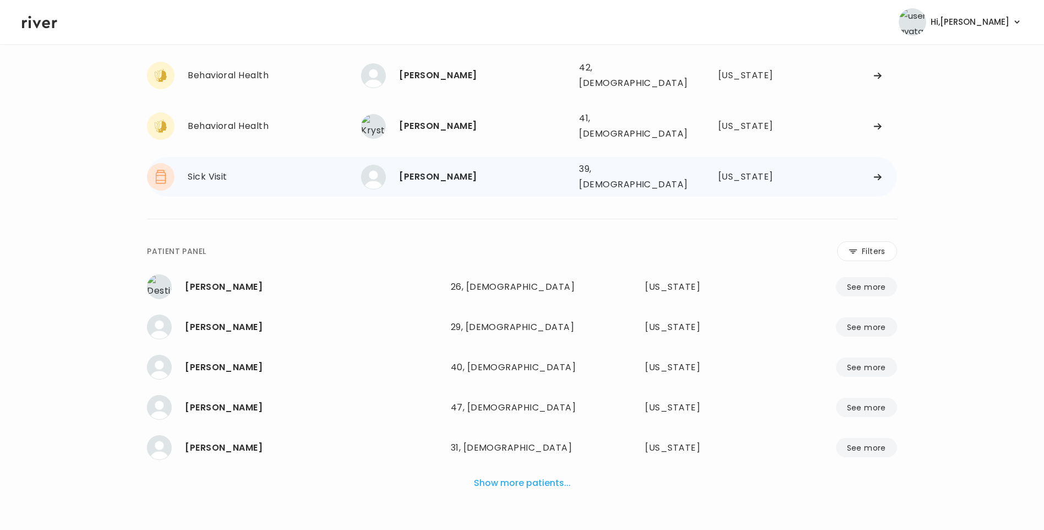
click at [460, 159] on div "Sophia Delgado 39, Female See more 39, Female Texas" at bounding box center [629, 176] width 536 height 35
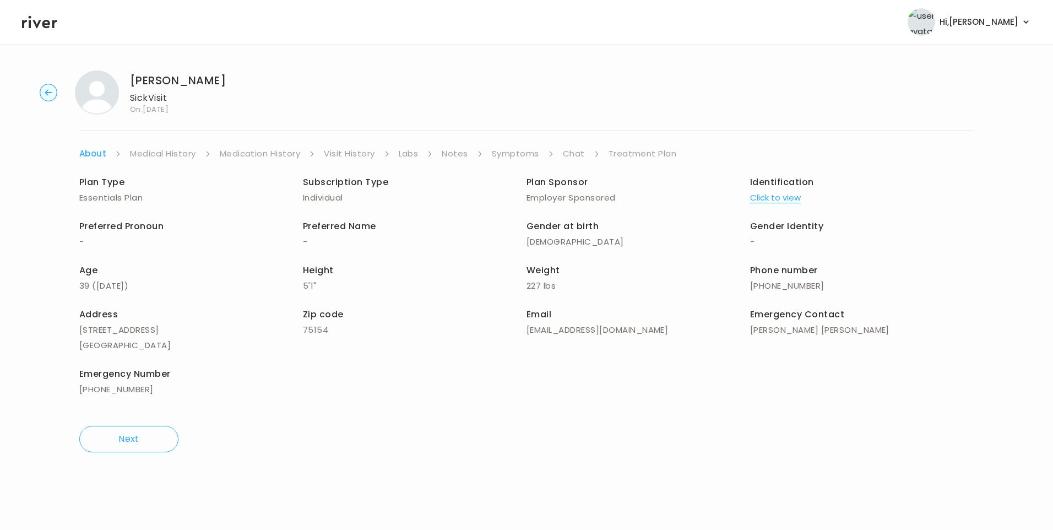
click at [576, 152] on link "Chat" at bounding box center [574, 153] width 22 height 15
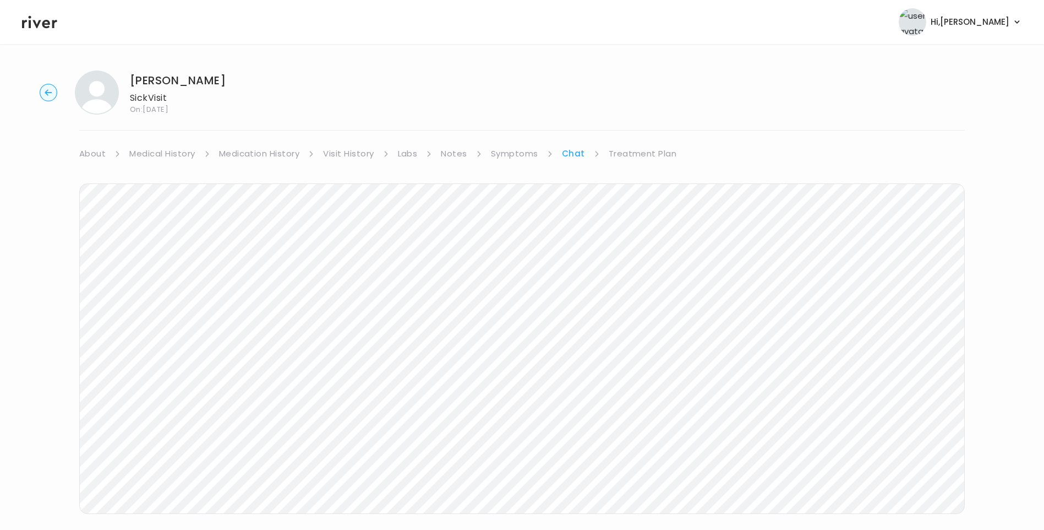
click at [570, 154] on link "Chat" at bounding box center [573, 153] width 23 height 15
click at [624, 157] on link "Treatment Plan" at bounding box center [643, 153] width 68 height 15
click at [568, 148] on link "Chat" at bounding box center [573, 153] width 22 height 15
click at [42, 30] on header "Hi, Lisa Profile Logout" at bounding box center [522, 22] width 1044 height 44
click at [35, 23] on icon at bounding box center [39, 22] width 35 height 13
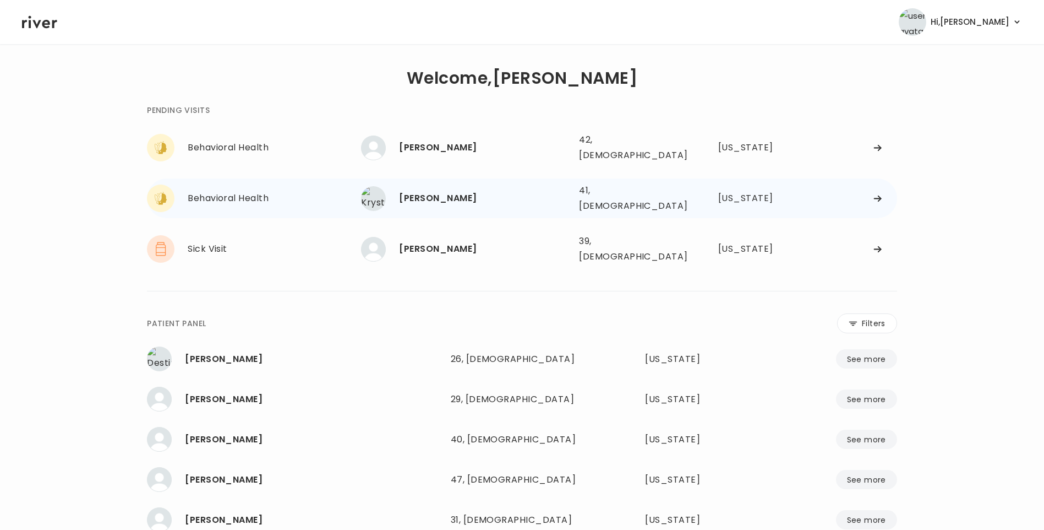
click at [469, 195] on div "[PERSON_NAME]" at bounding box center [484, 197] width 171 height 15
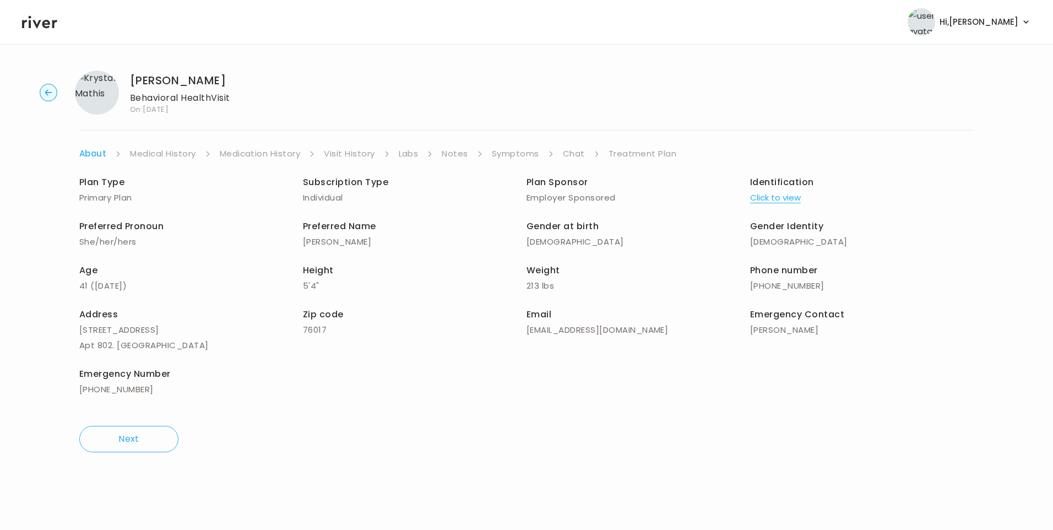
click at [34, 22] on icon at bounding box center [39, 22] width 35 height 13
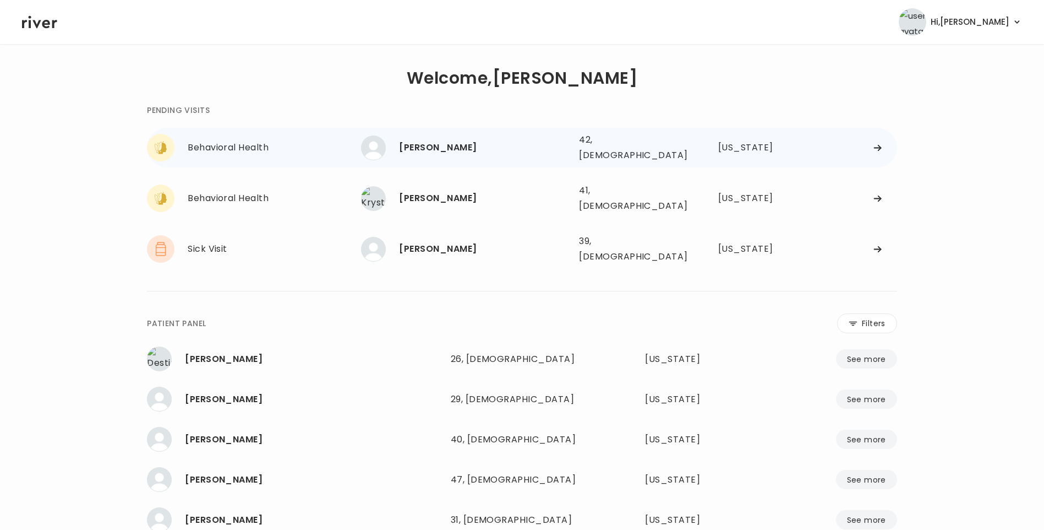
click at [437, 141] on div "[PERSON_NAME]" at bounding box center [484, 147] width 171 height 15
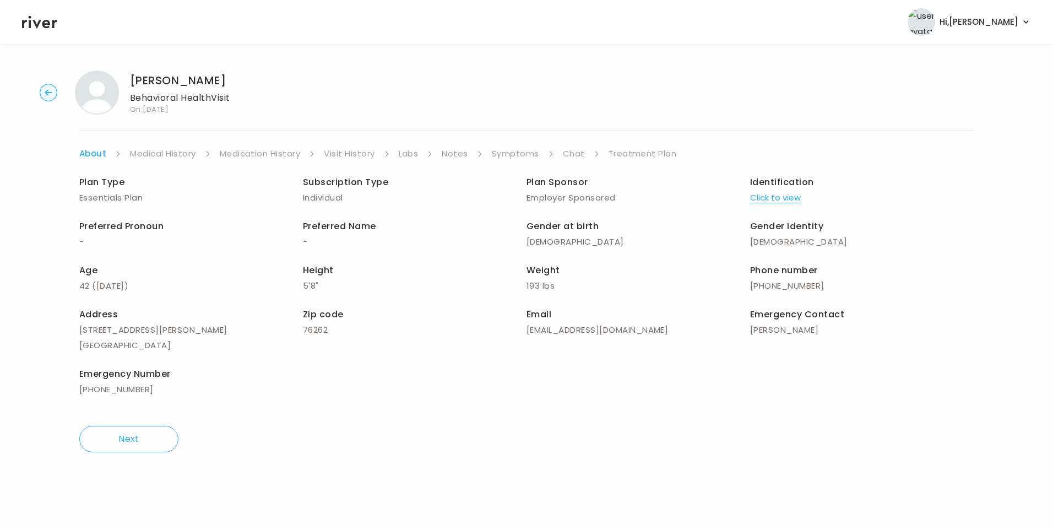
click at [570, 153] on link "Chat" at bounding box center [574, 153] width 22 height 15
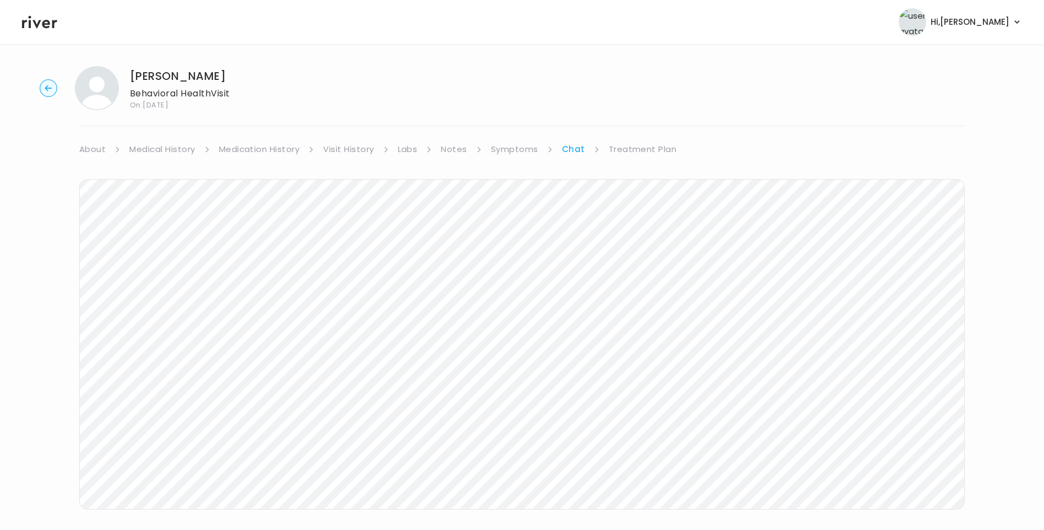
scroll to position [29, 0]
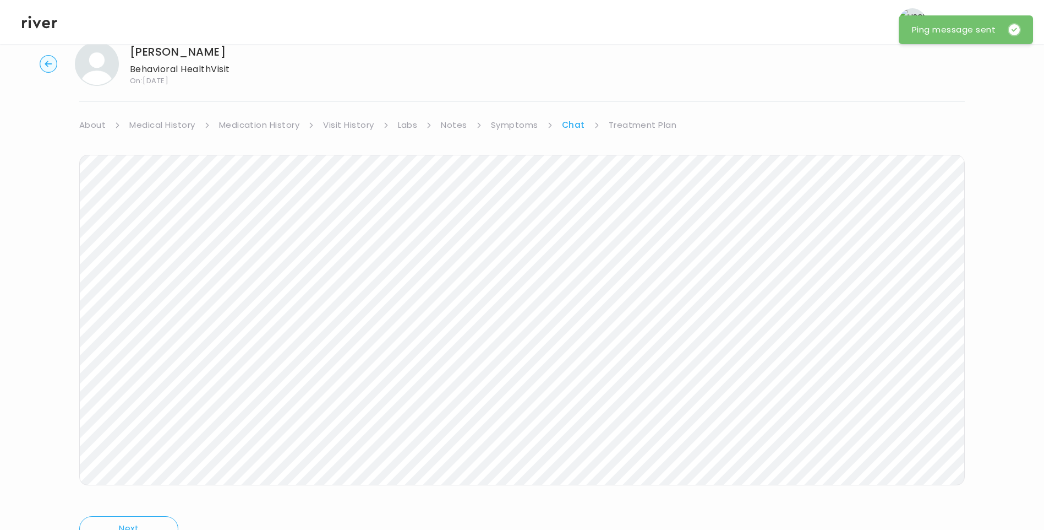
click at [42, 30] on header "Hi, Lisa Profile Logout" at bounding box center [522, 22] width 1044 height 44
click at [46, 19] on icon at bounding box center [39, 22] width 35 height 17
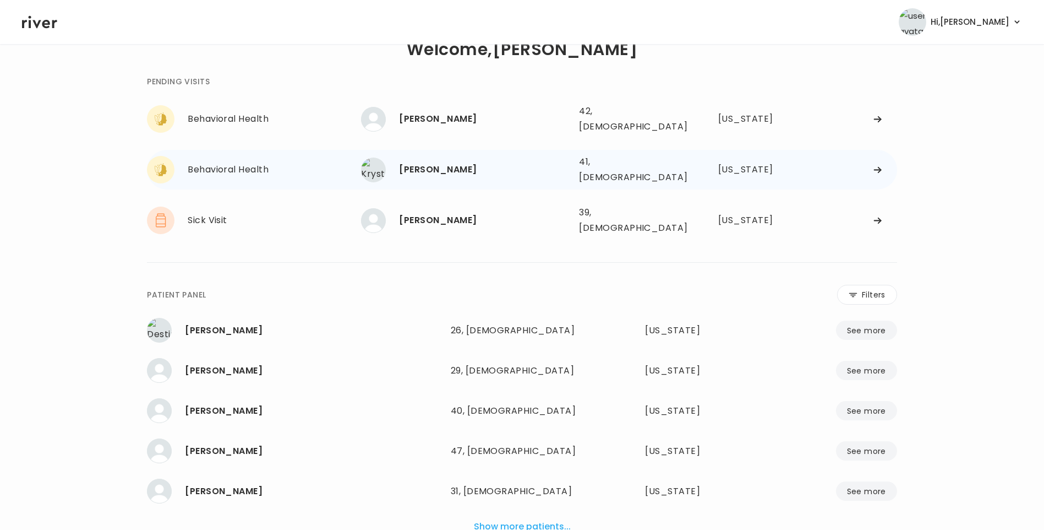
click at [433, 162] on div "[PERSON_NAME]" at bounding box center [484, 169] width 171 height 15
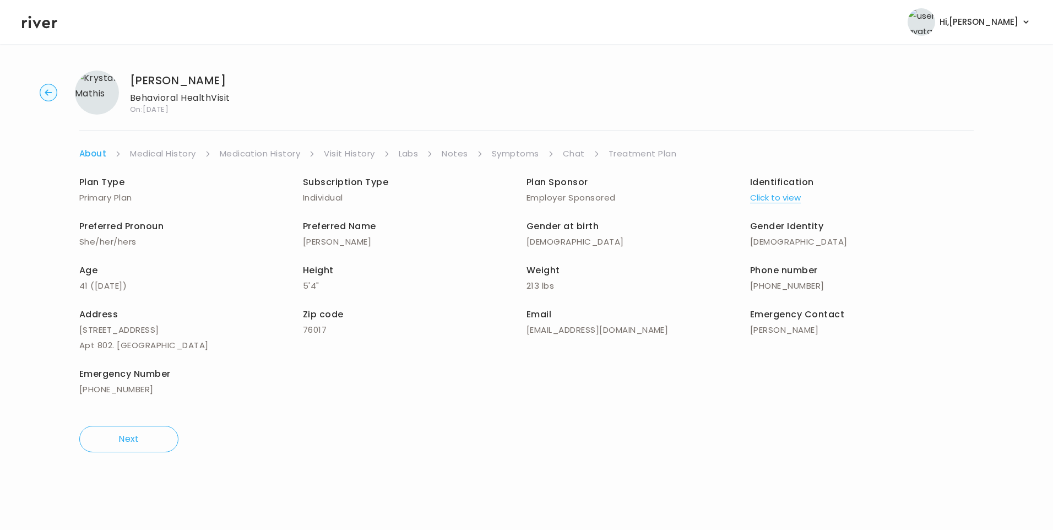
click at [561, 152] on ul "About Medical History Medication History Visit History Labs Notes Symptoms Chat…" at bounding box center [526, 153] width 894 height 15
click at [579, 152] on link "Chat" at bounding box center [574, 153] width 22 height 15
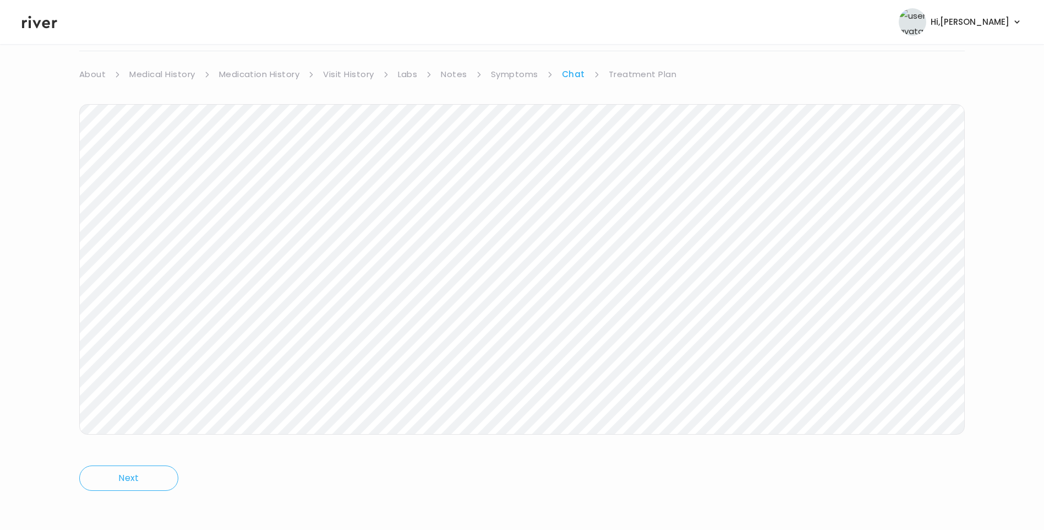
scroll to position [82, 0]
click at [35, 28] on icon at bounding box center [39, 22] width 35 height 17
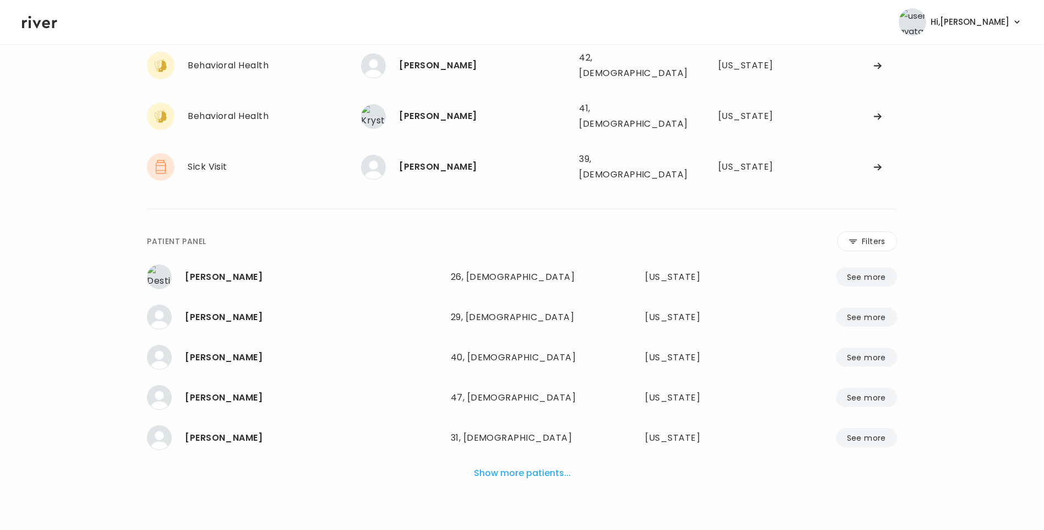
scroll to position [72, 0]
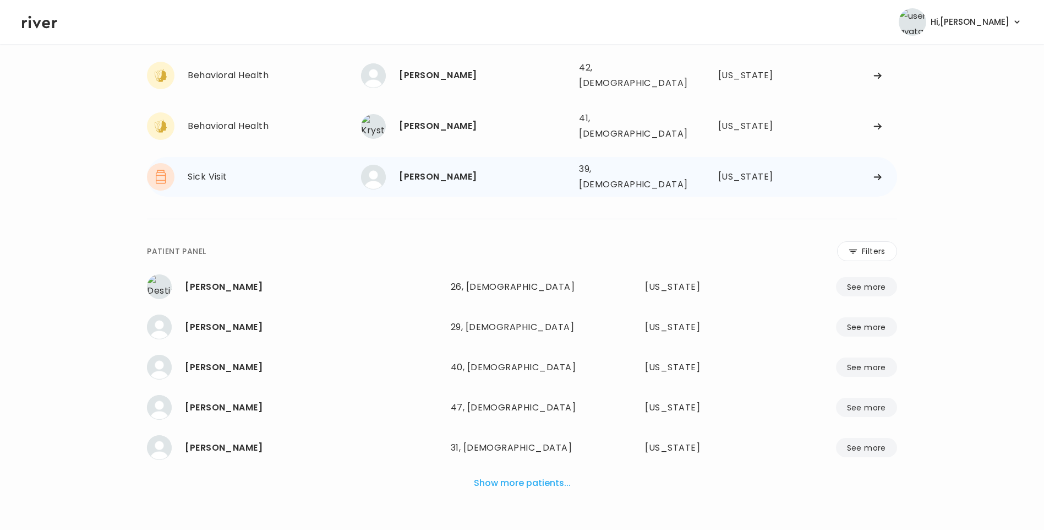
click at [456, 169] on div "Sophia Delgado" at bounding box center [484, 176] width 171 height 15
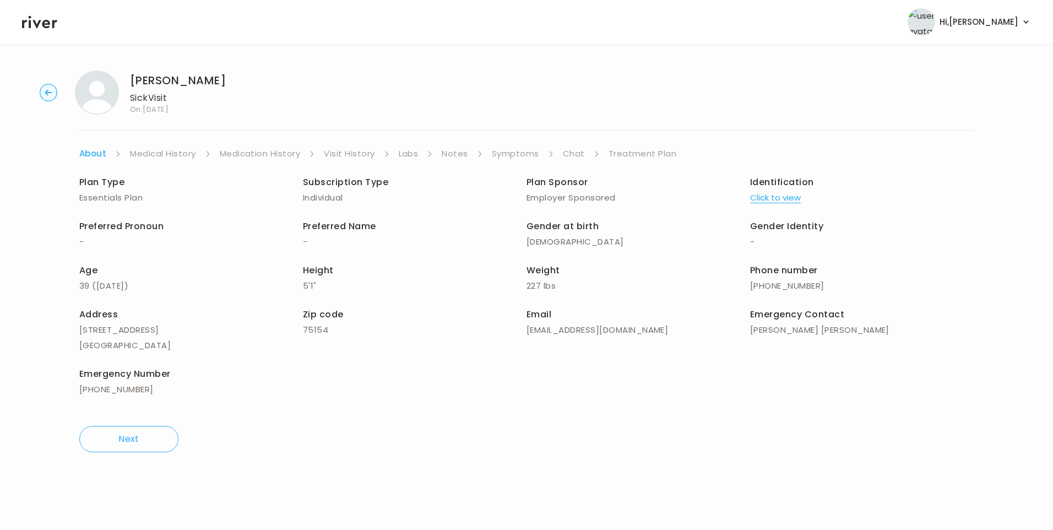
drag, startPoint x: 558, startPoint y: 150, endPoint x: 570, endPoint y: 156, distance: 13.8
click at [559, 150] on ul "About Medical History Medication History Visit History Labs Notes Symptoms Chat…" at bounding box center [526, 153] width 894 height 15
click at [570, 156] on link "Chat" at bounding box center [574, 153] width 22 height 15
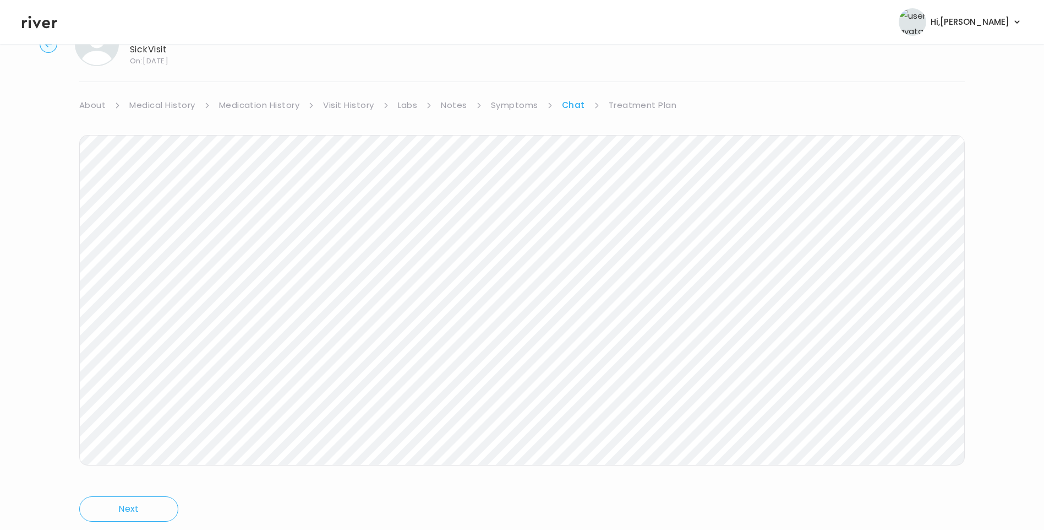
scroll to position [82, 0]
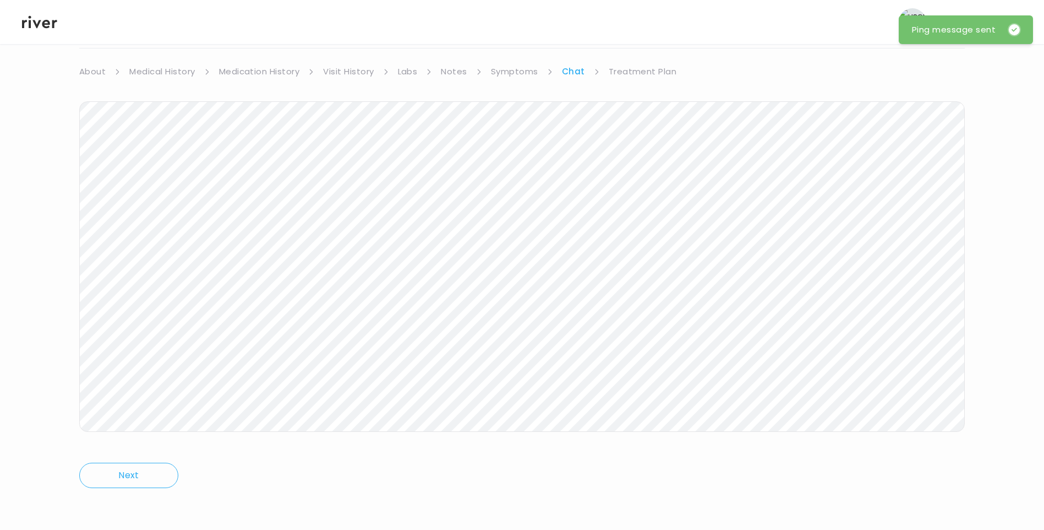
click at [45, 26] on icon at bounding box center [39, 22] width 35 height 13
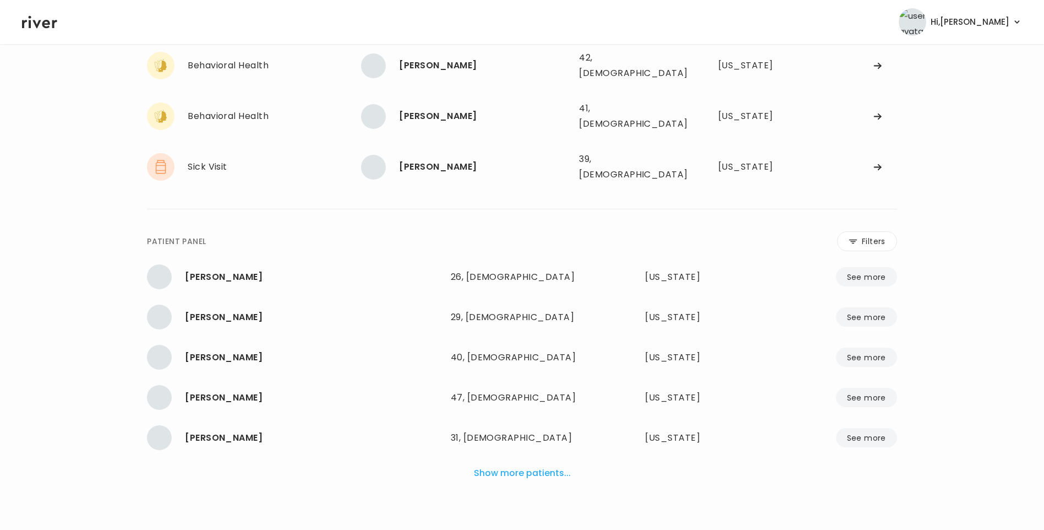
scroll to position [72, 0]
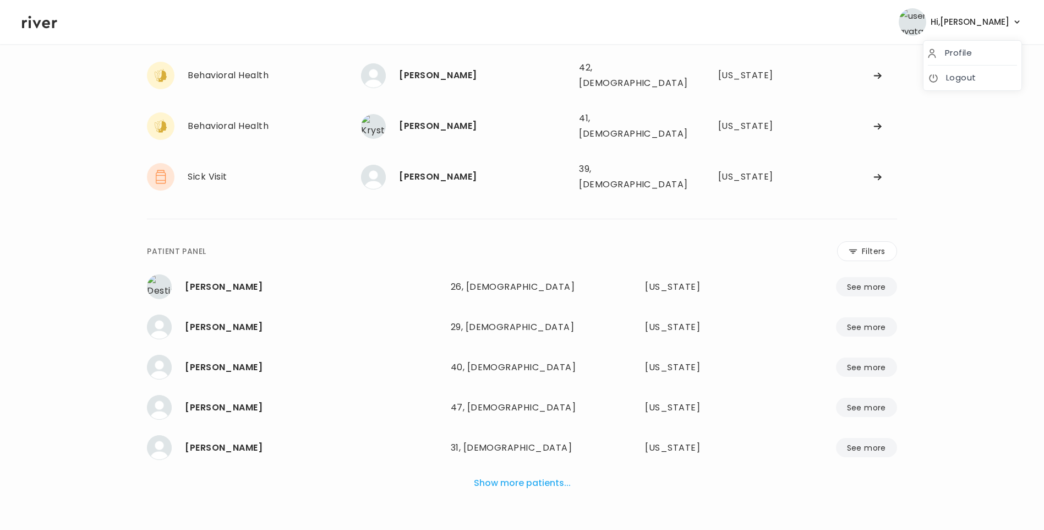
click at [1000, 24] on span "Hi, Lisa" at bounding box center [970, 21] width 79 height 15
click at [972, 79] on link "Logout" at bounding box center [972, 77] width 89 height 15
